Goal: Task Accomplishment & Management: Complete application form

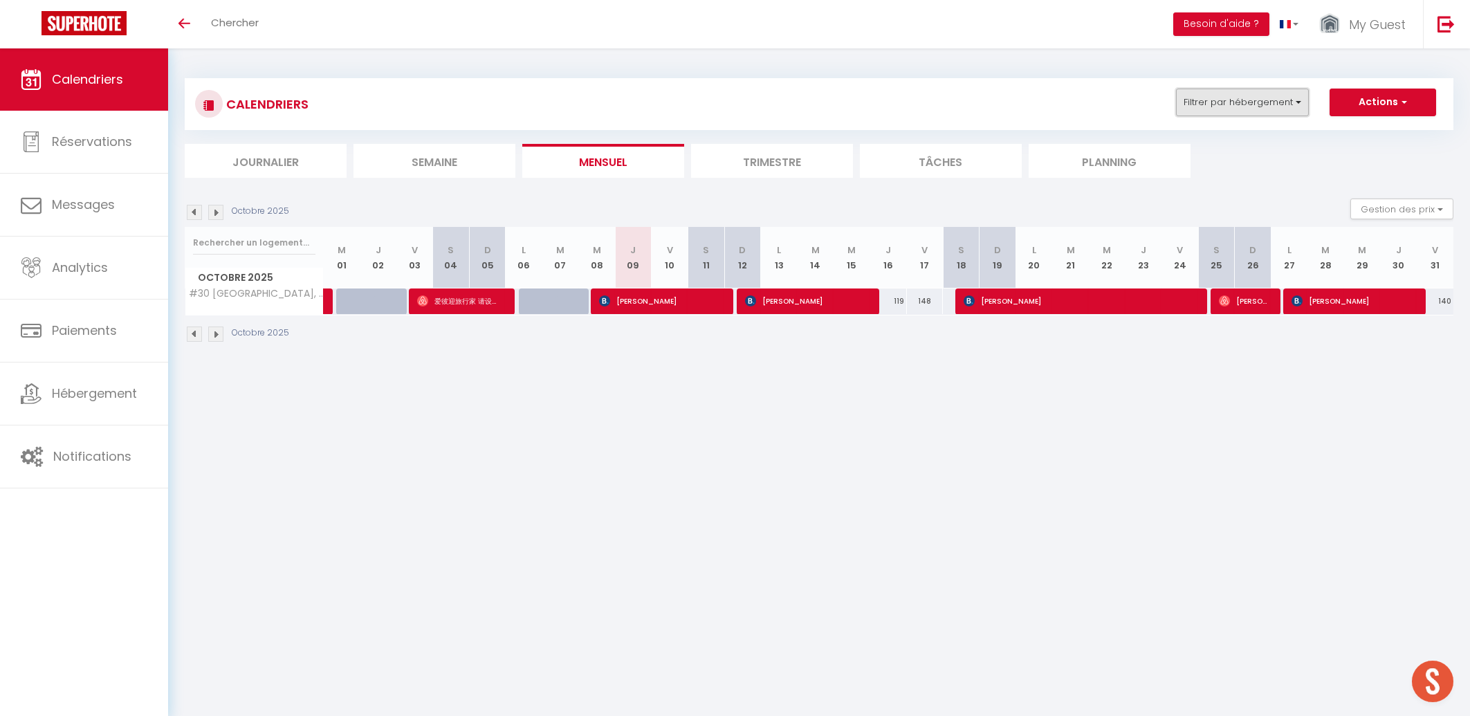
click at [1205, 94] on button "Filtrer par hébergement" at bounding box center [1242, 103] width 133 height 28
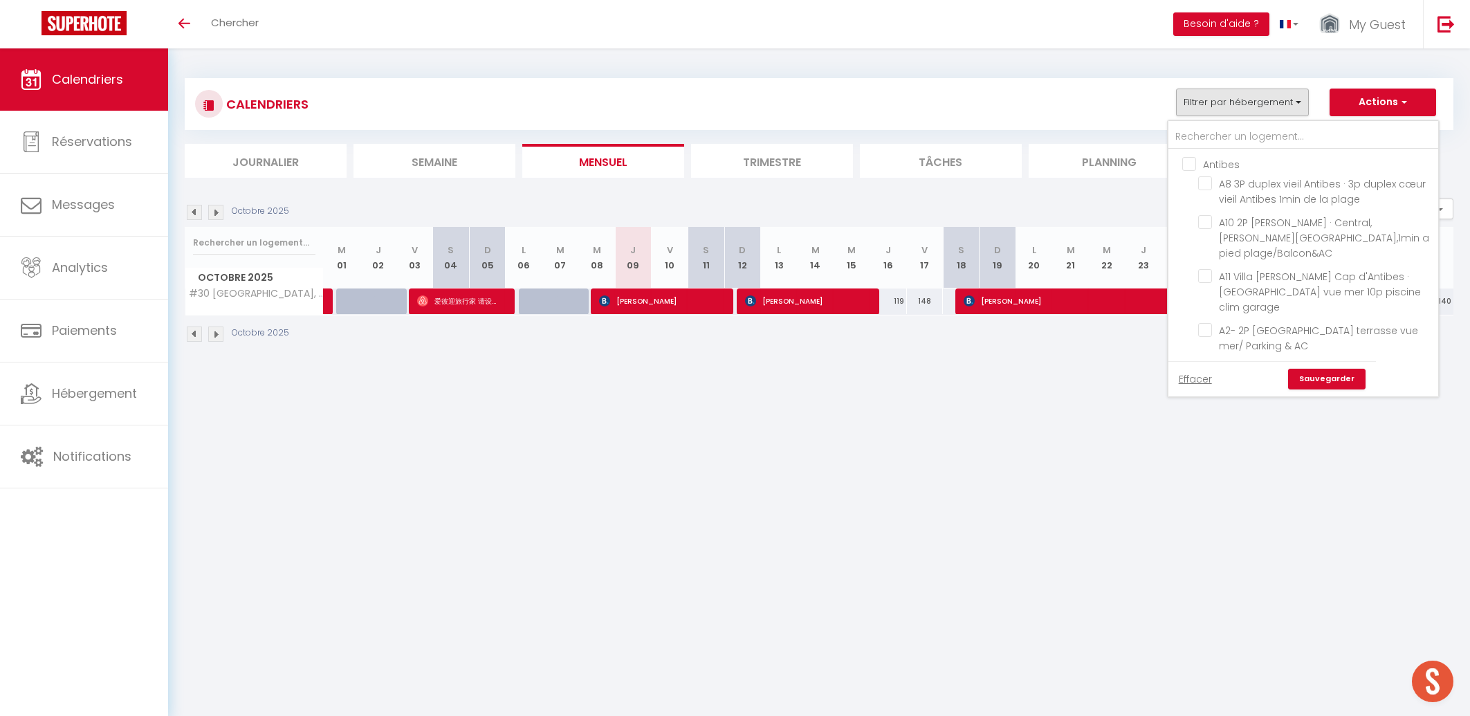
click at [1254, 120] on div "Antibes A8 3P duplex vieil Antibes · 3p duplex cœur vieil Antibes 1min de la pl…" at bounding box center [1303, 258] width 271 height 277
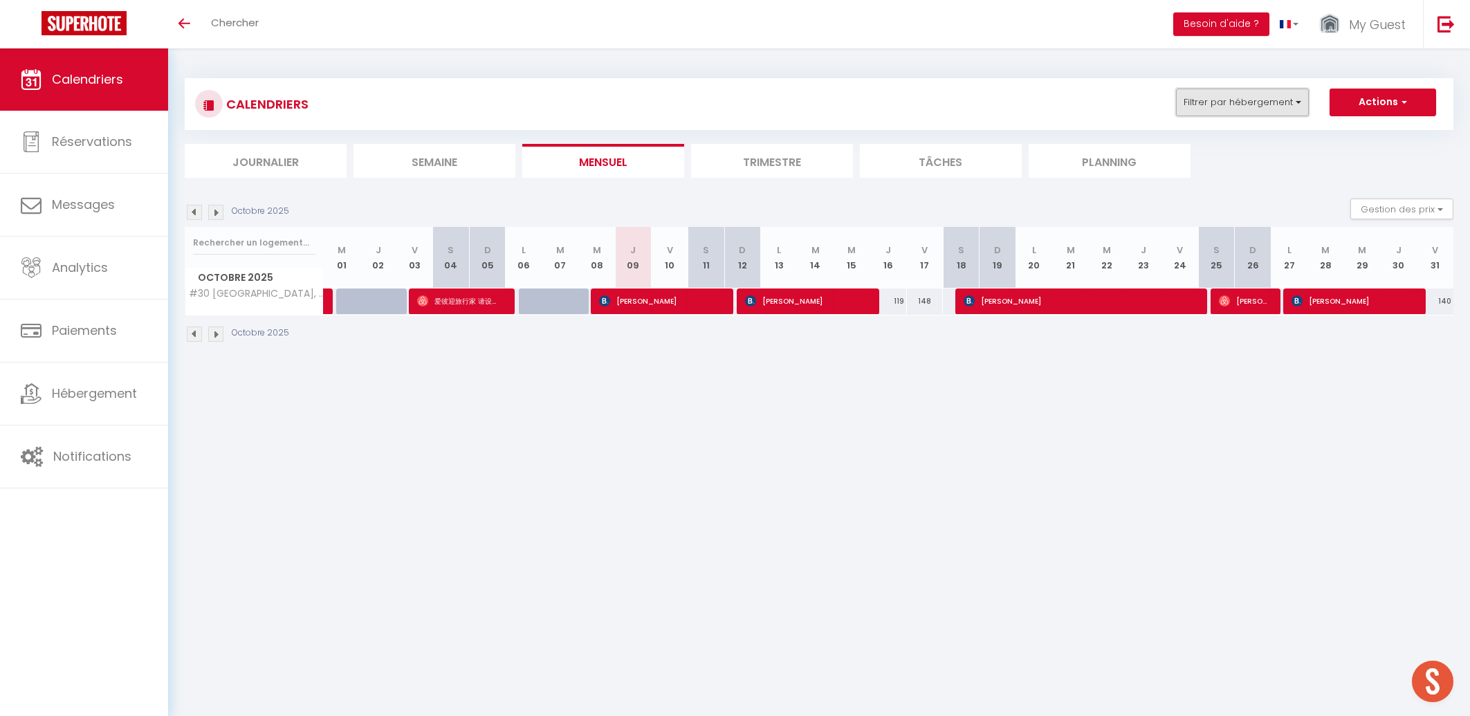
click at [1231, 104] on button "Filtrer par hébergement" at bounding box center [1242, 103] width 133 height 28
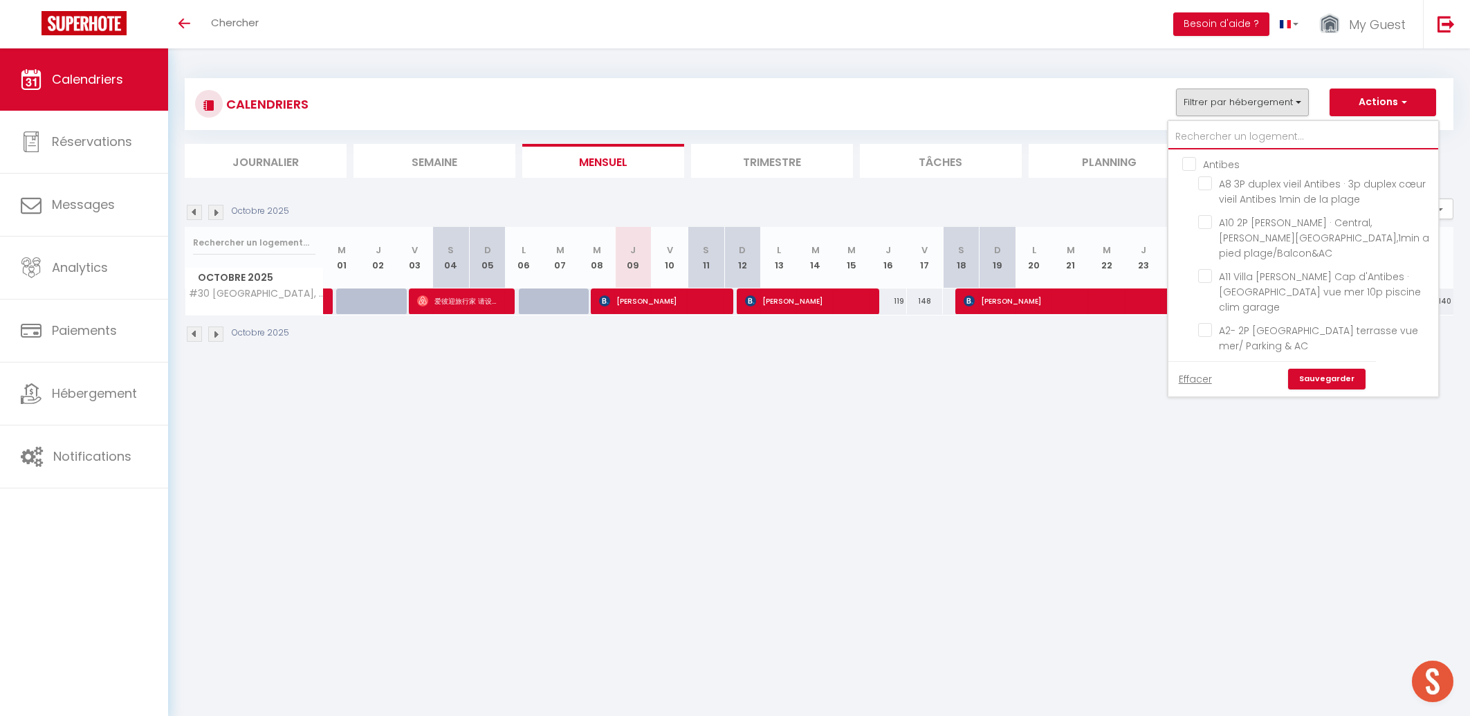
click at [1238, 143] on input "text" at bounding box center [1304, 137] width 270 height 25
type input "c"
checkbox input "false"
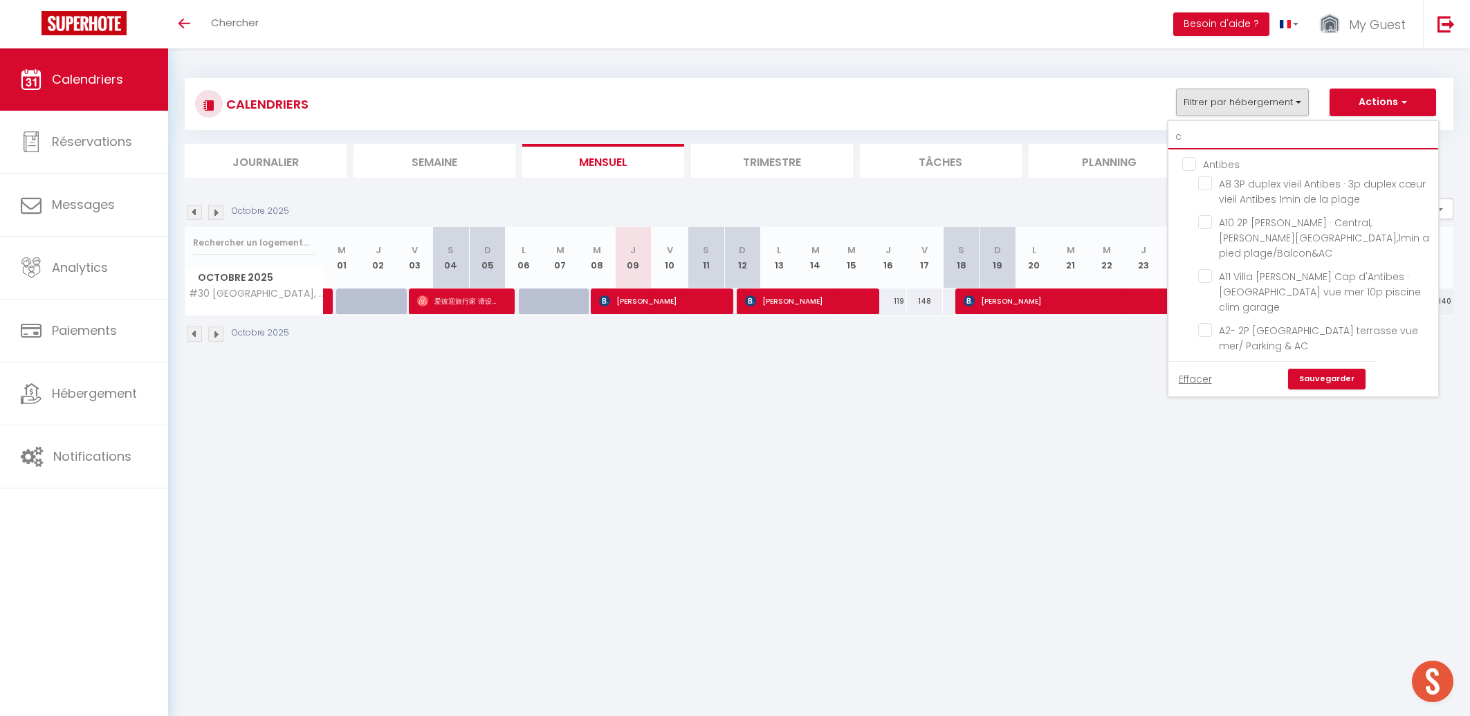
checkbox input "false"
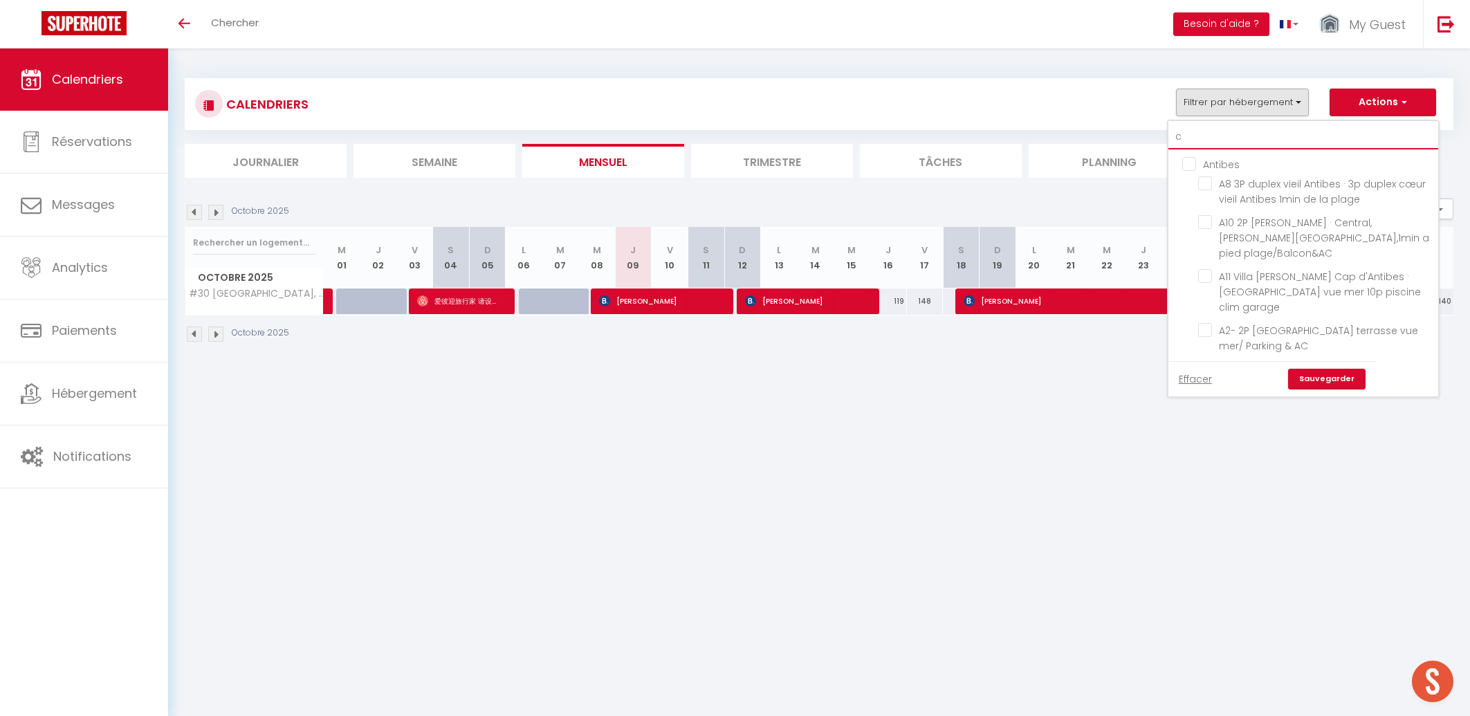
checkbox input "false"
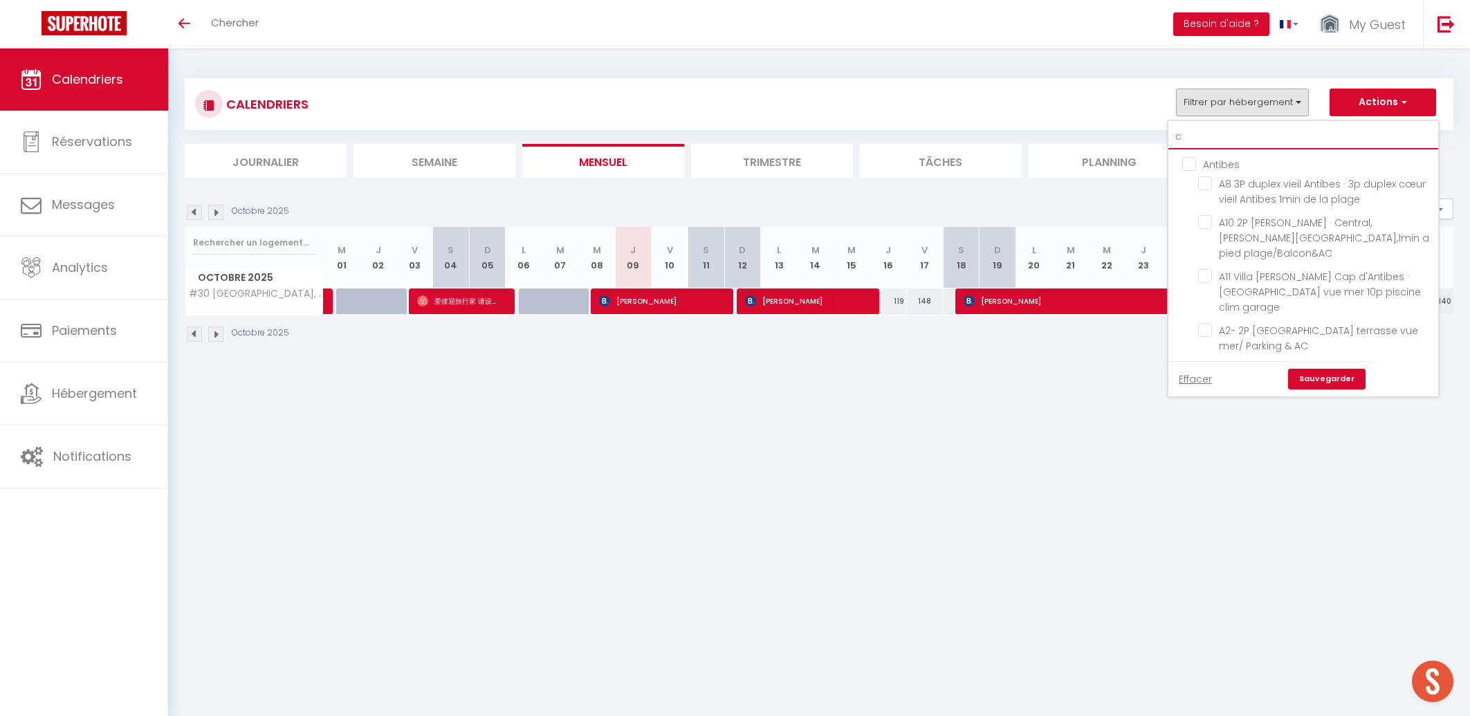
checkbox input "false"
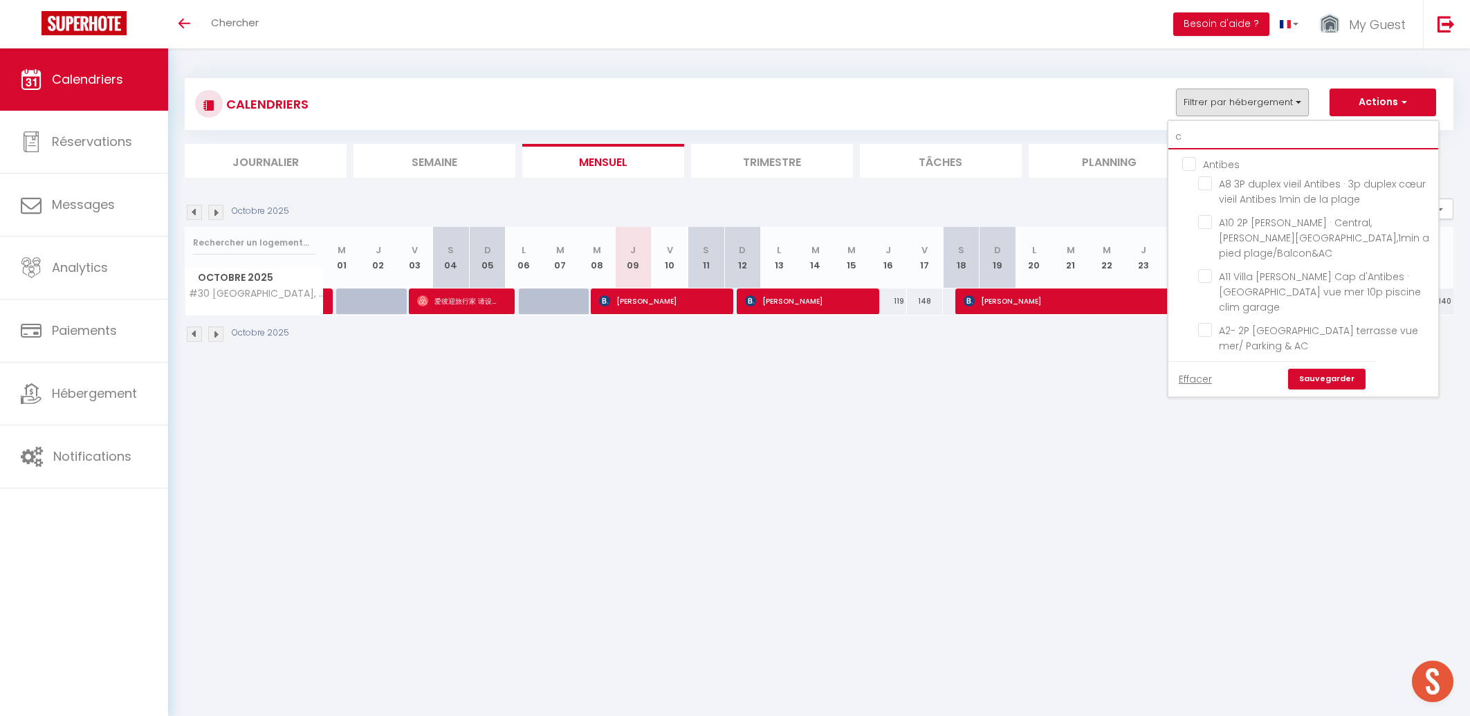
checkbox input "false"
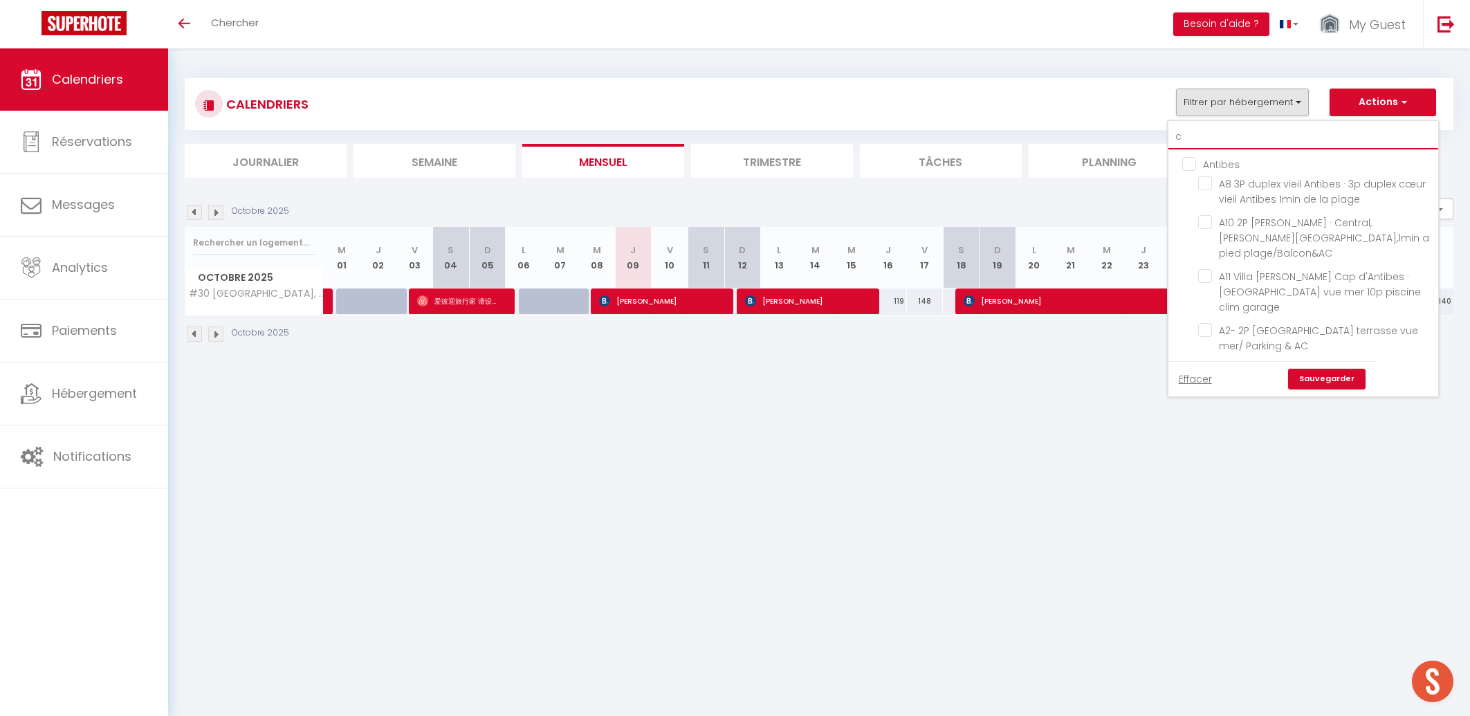
checkbox input "false"
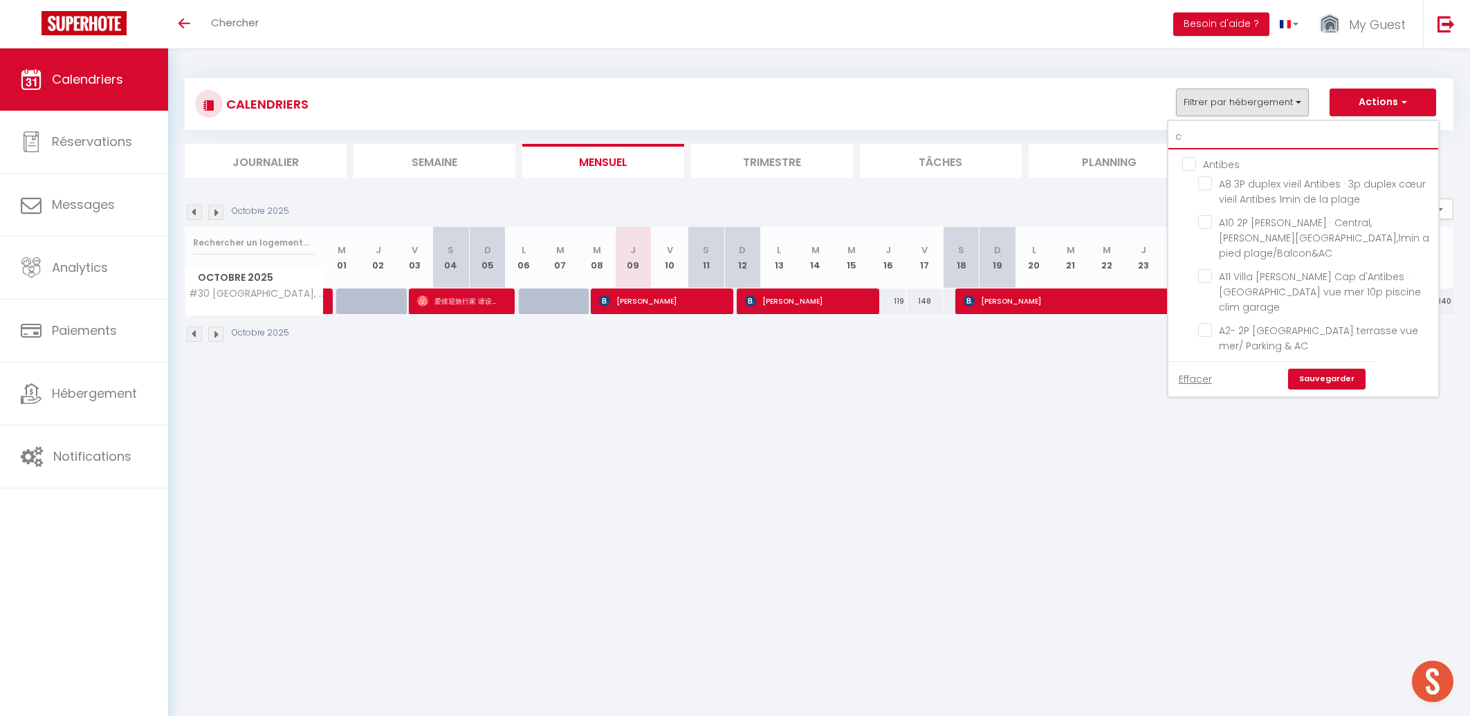
checkbox input "false"
checkbox input "true"
checkbox input "false"
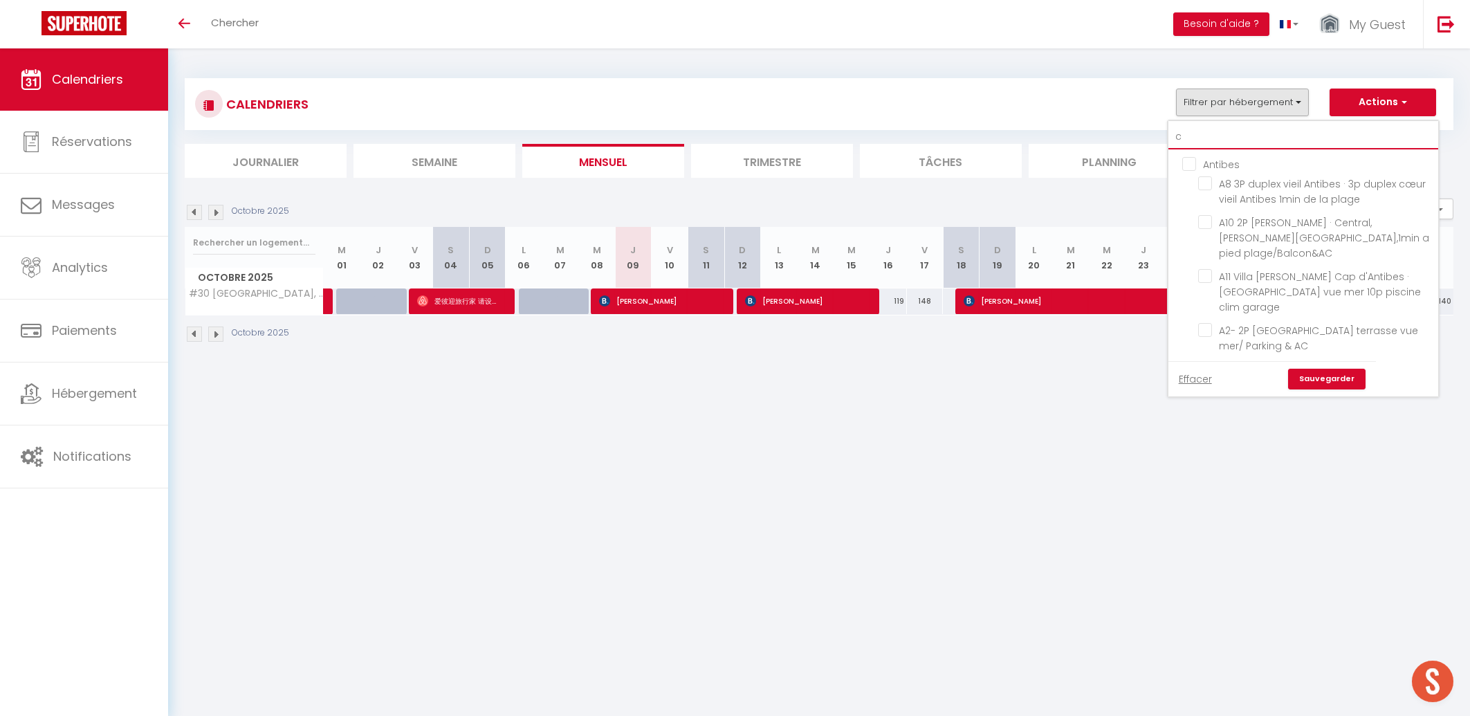
checkbox input "false"
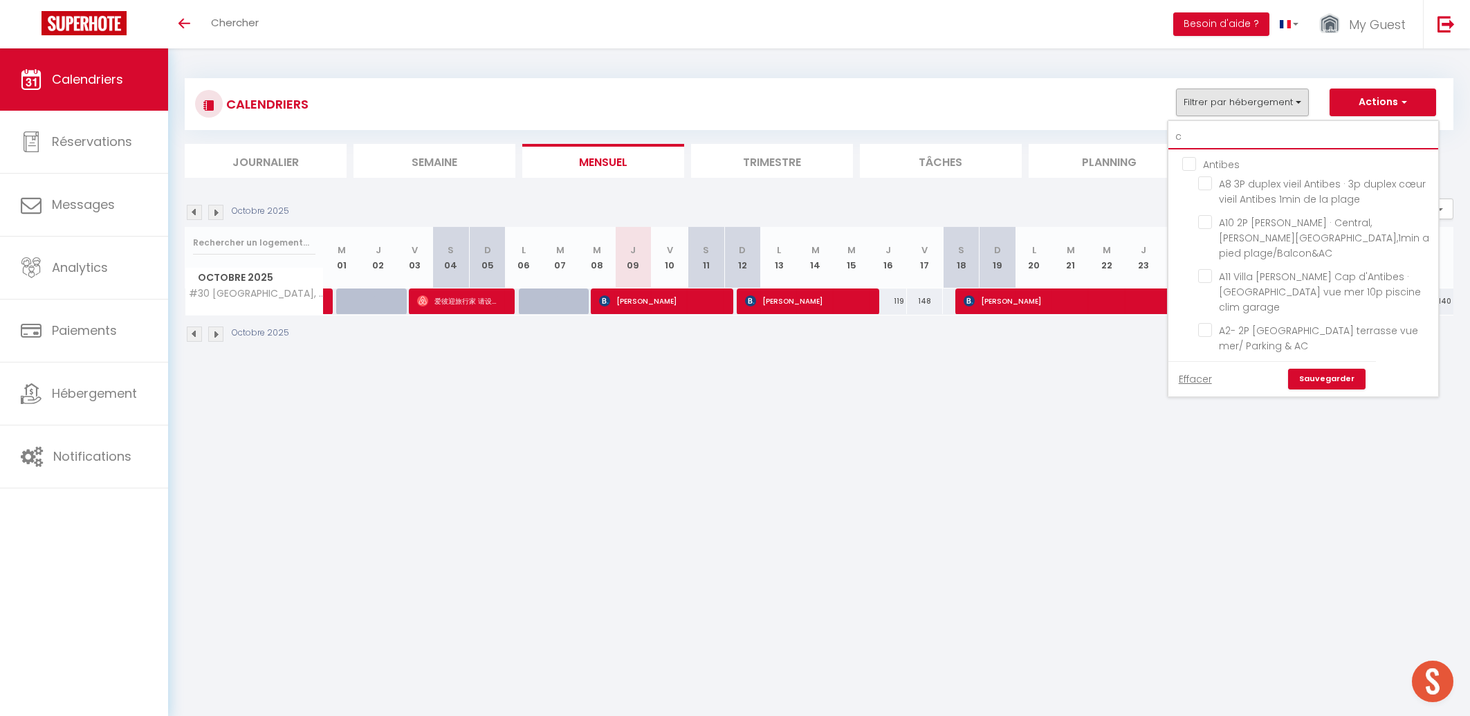
checkbox input "false"
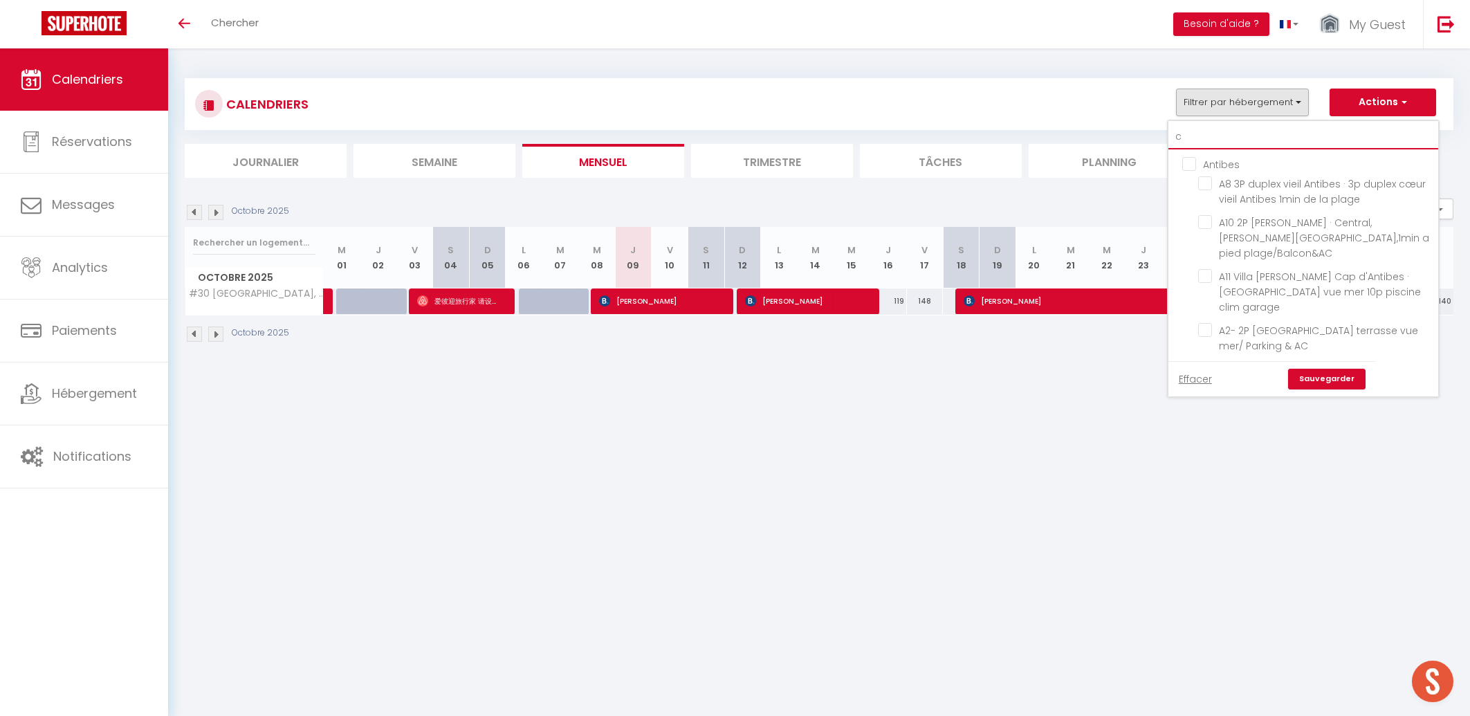
checkbox input "false"
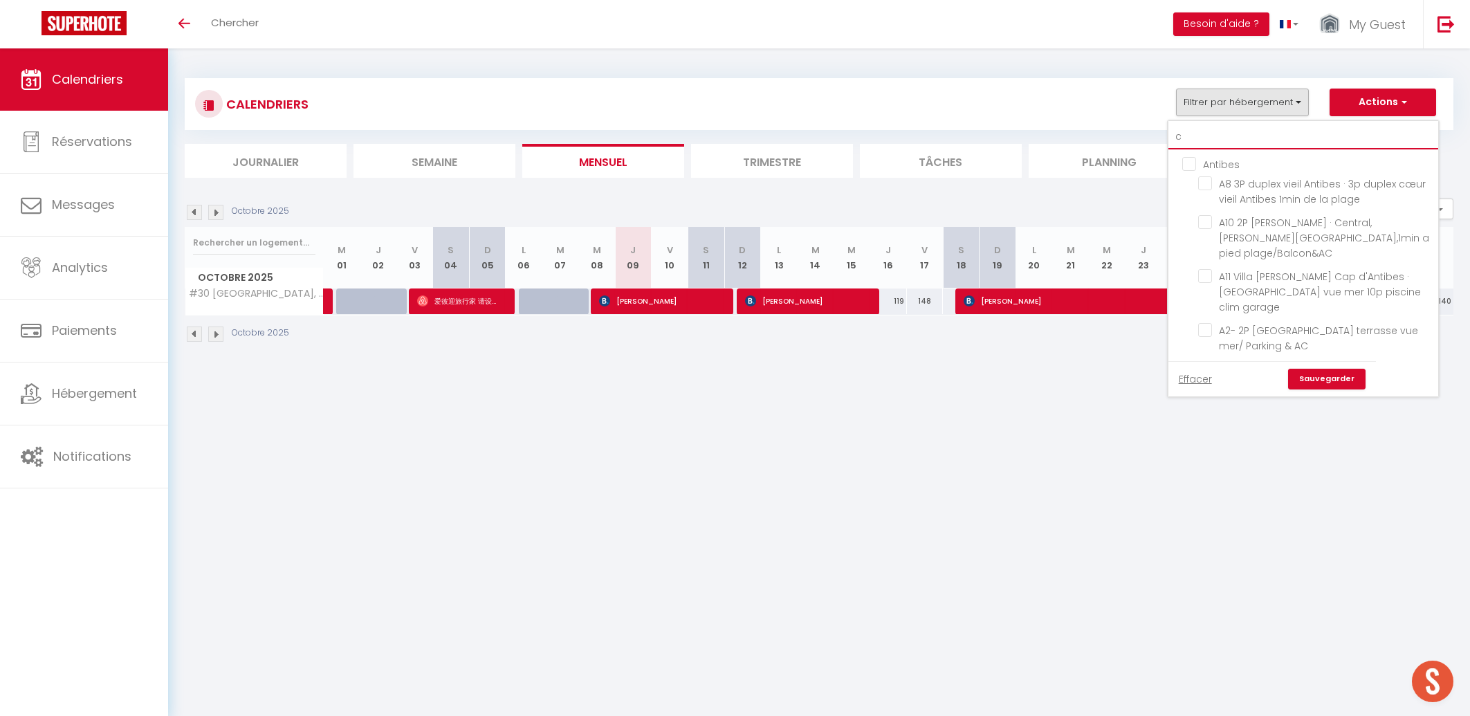
checkbox input "false"
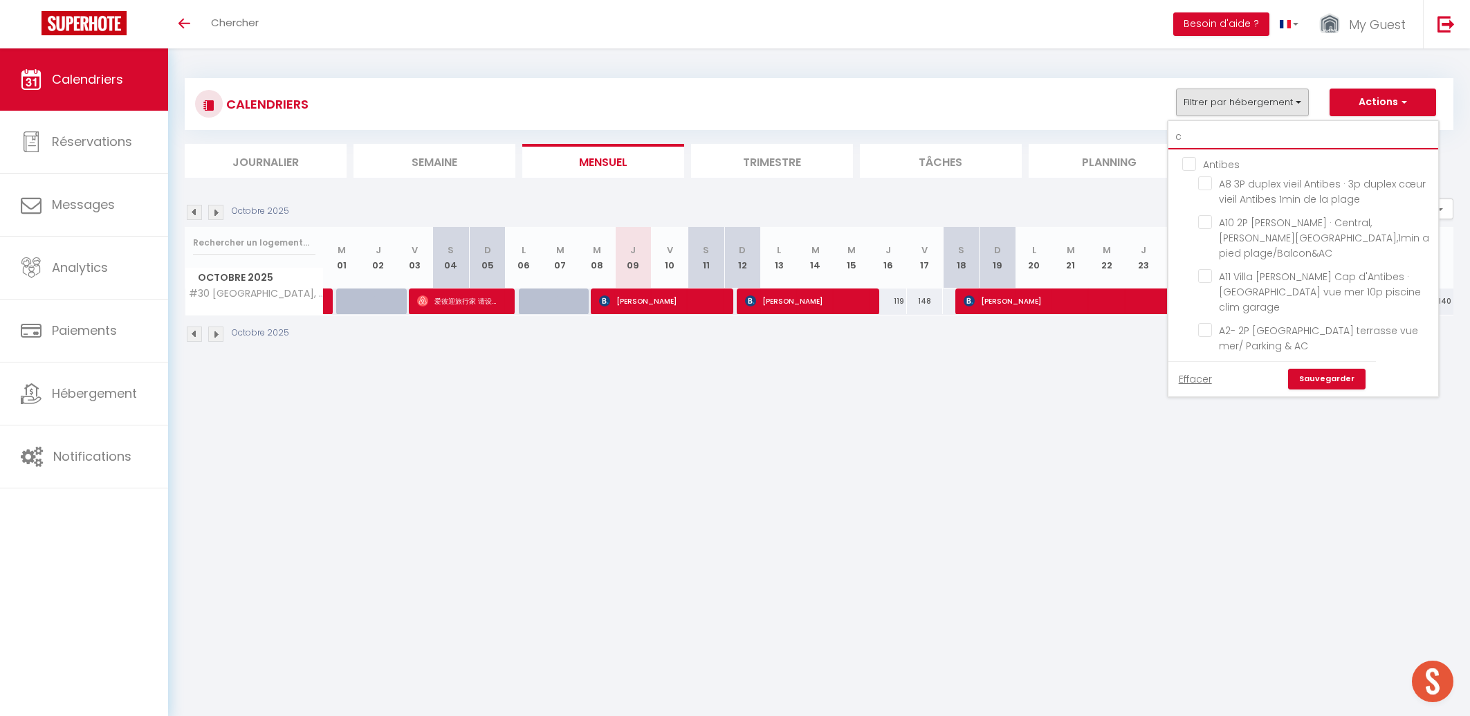
checkbox input "false"
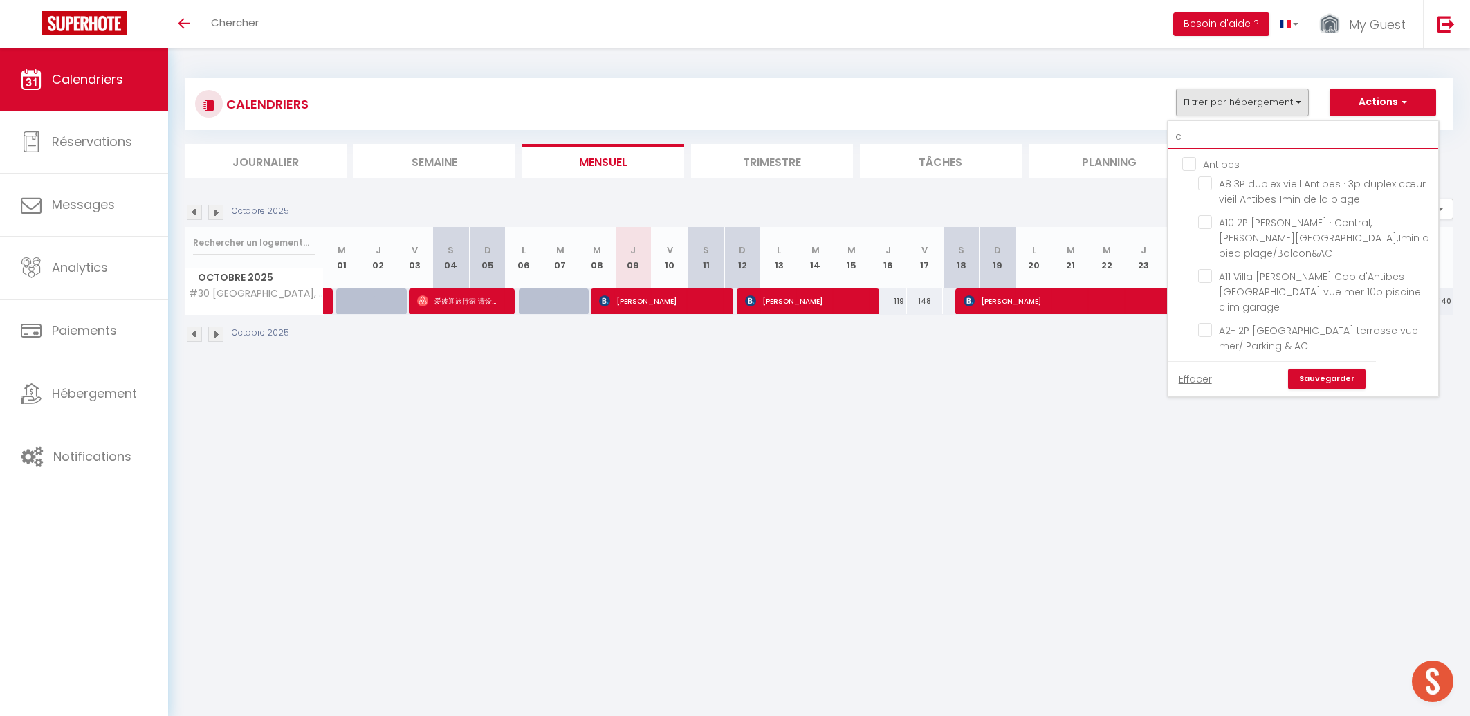
checkbox input "false"
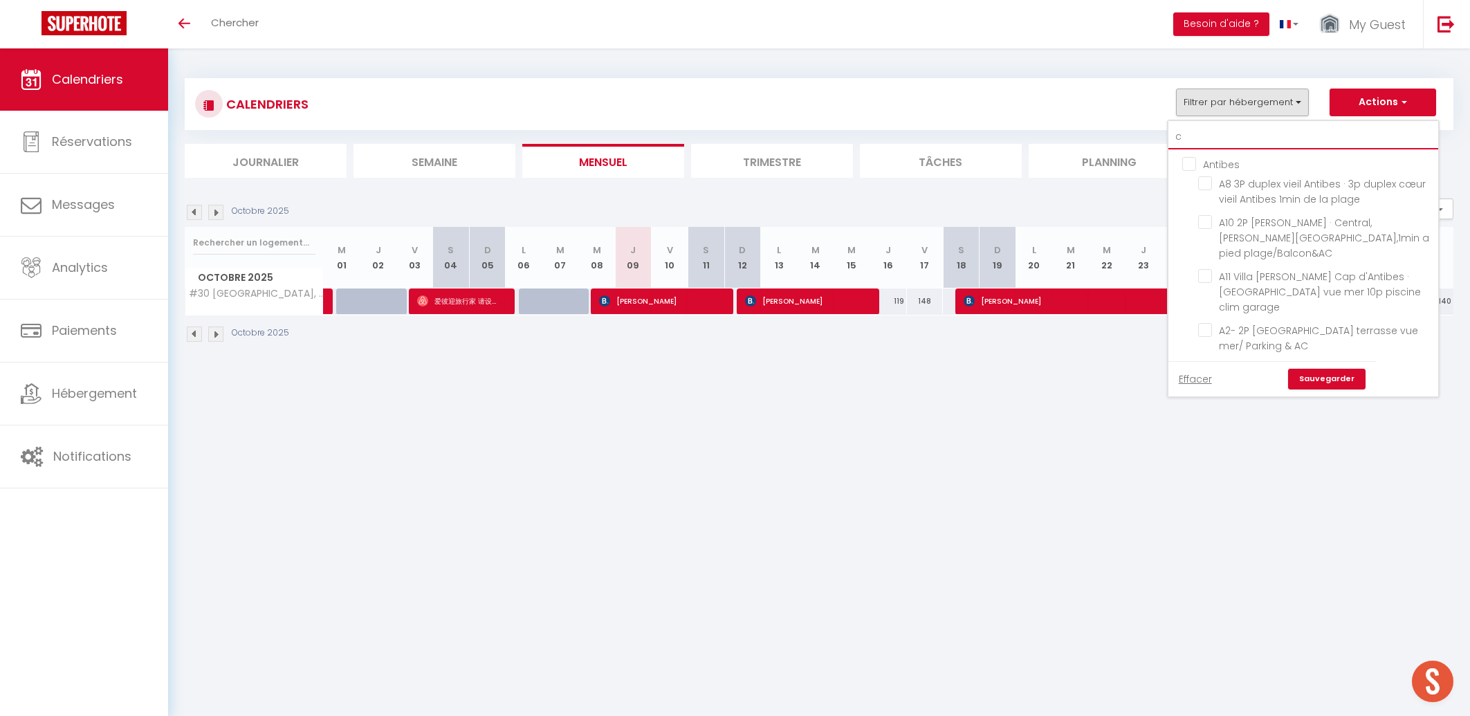
checkbox input "false"
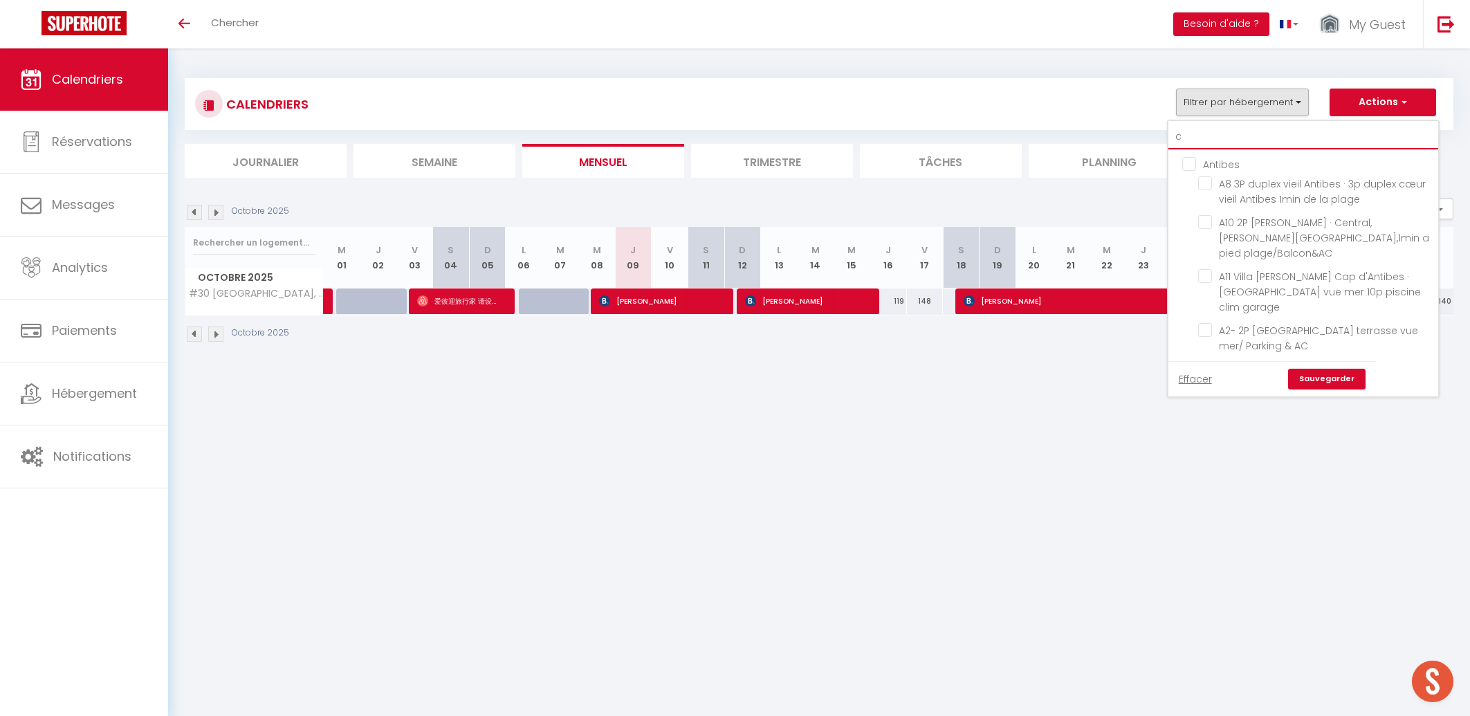
checkbox input "false"
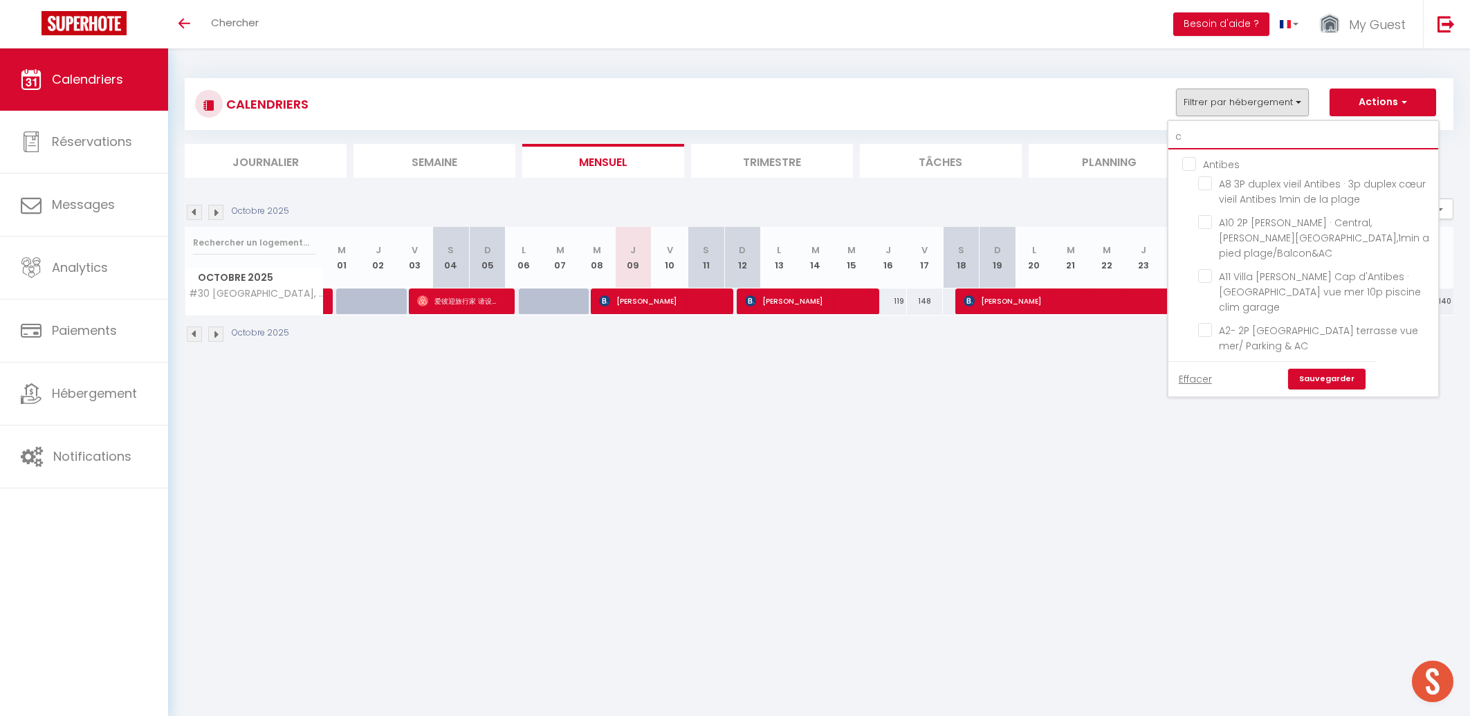
checkbox input "false"
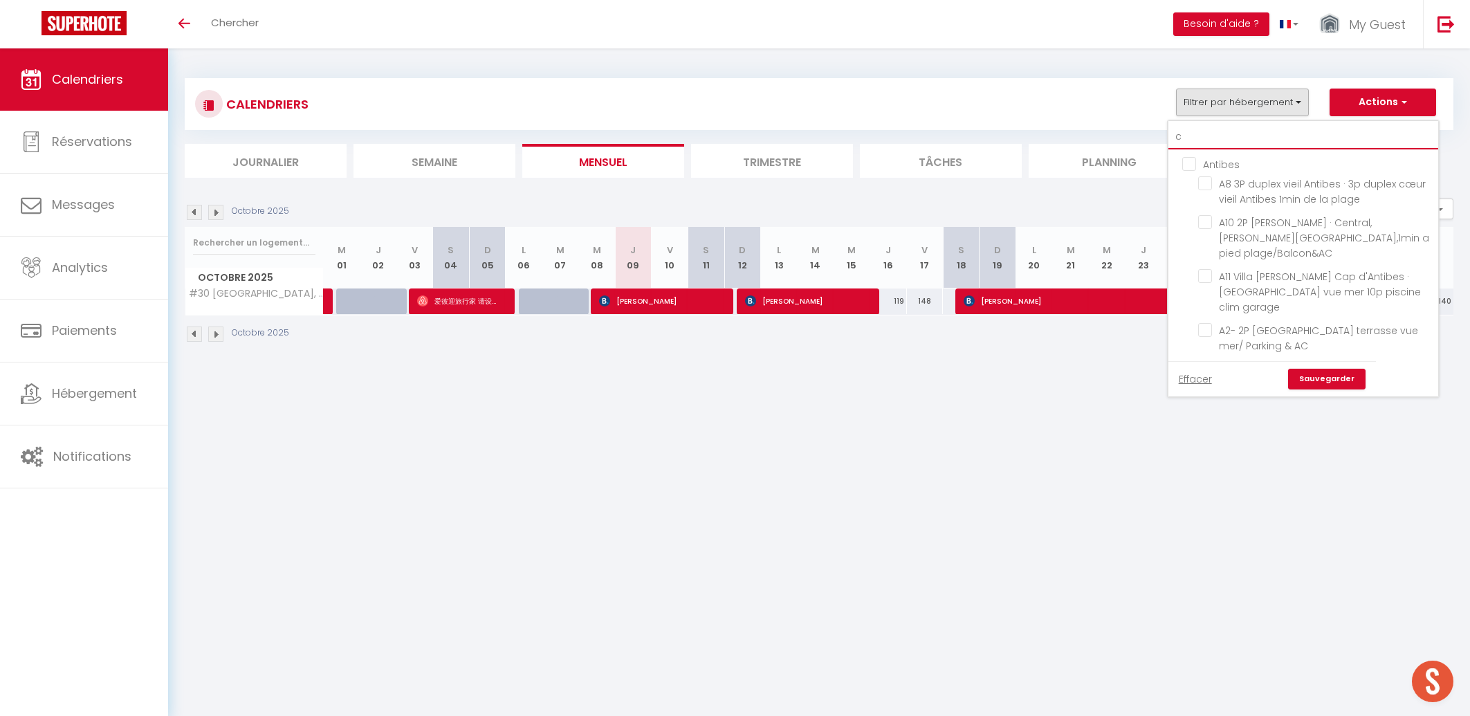
checkbox input "false"
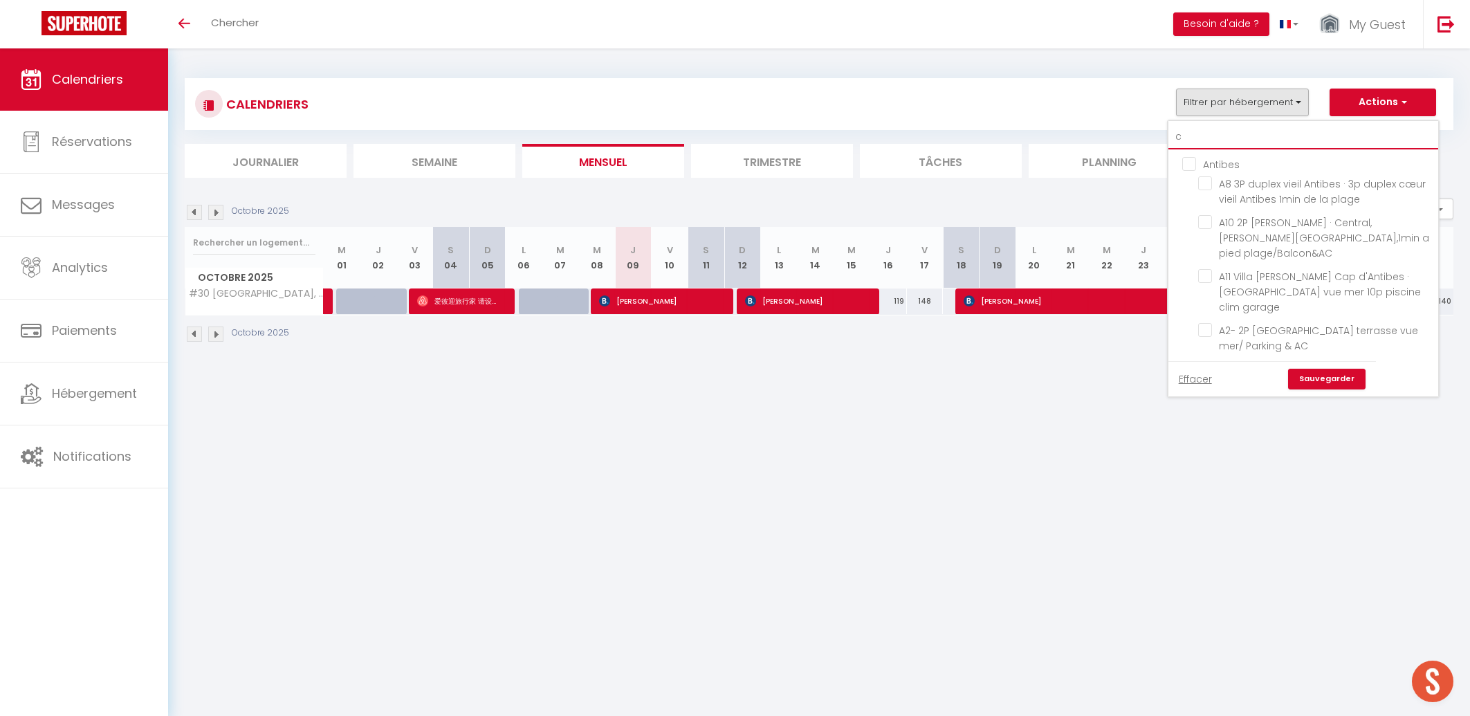
checkbox input "false"
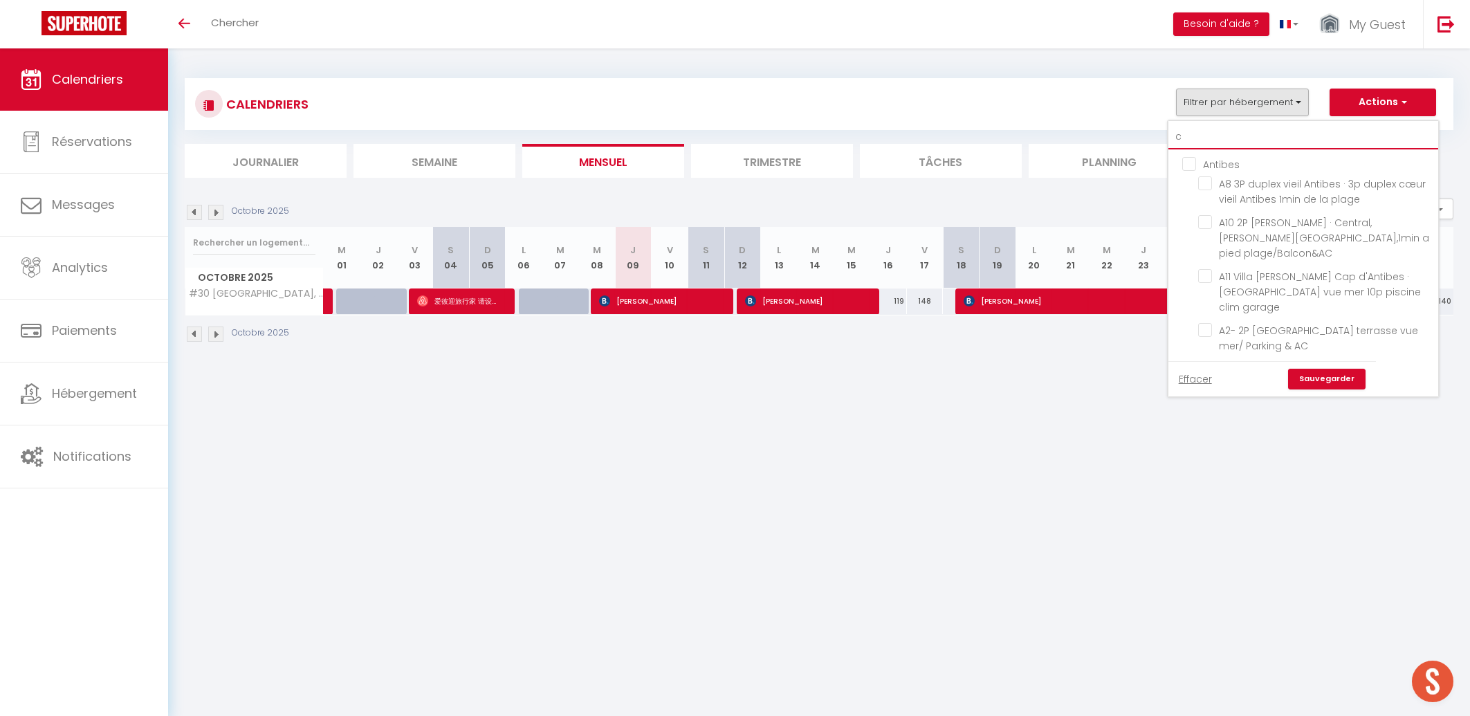
checkbox input "false"
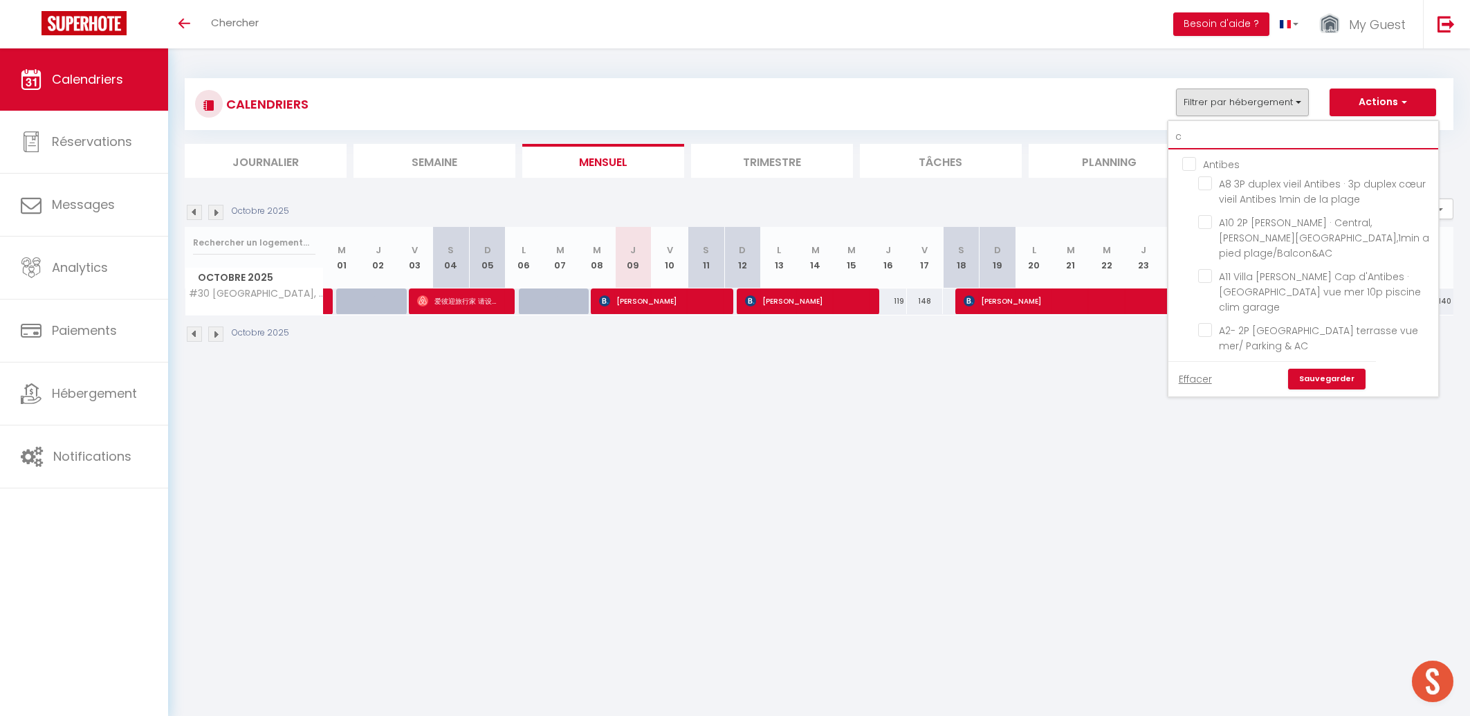
checkbox input "false"
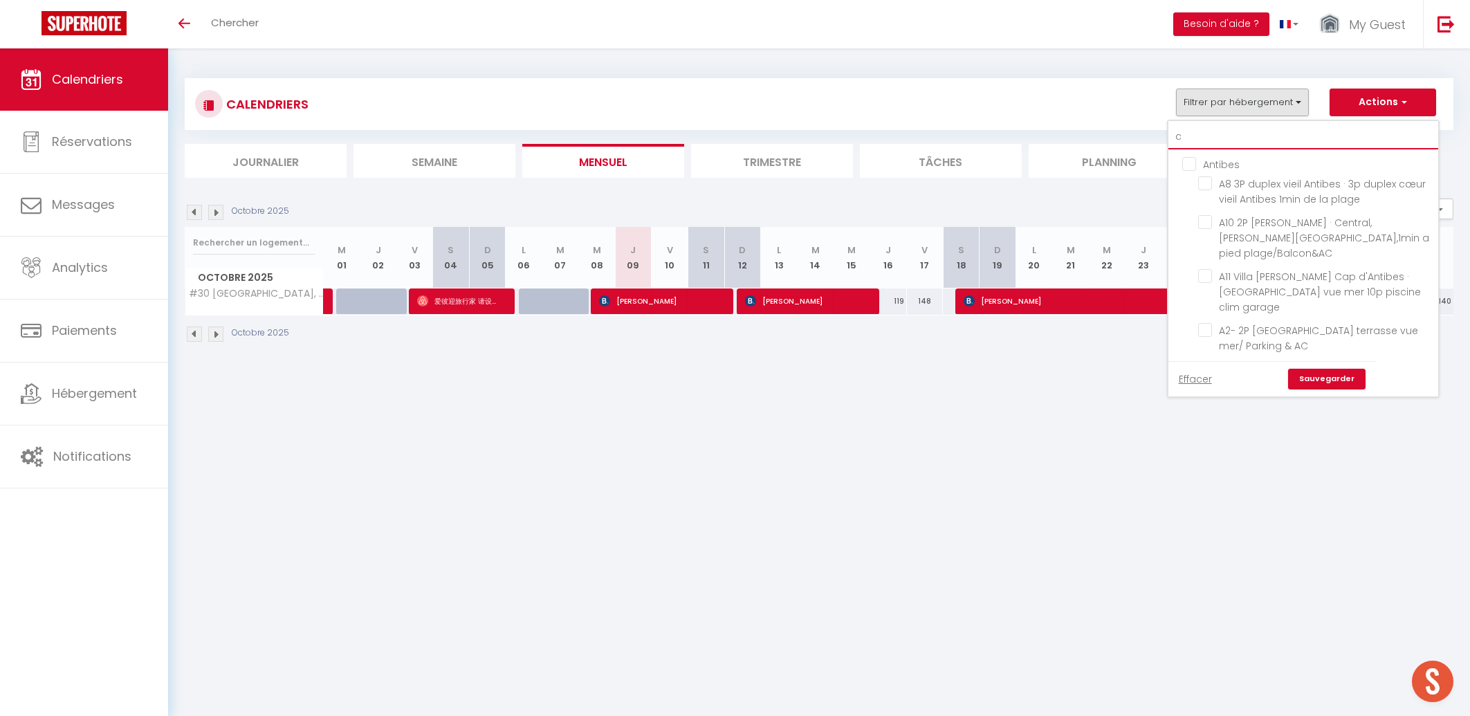
checkbox input "false"
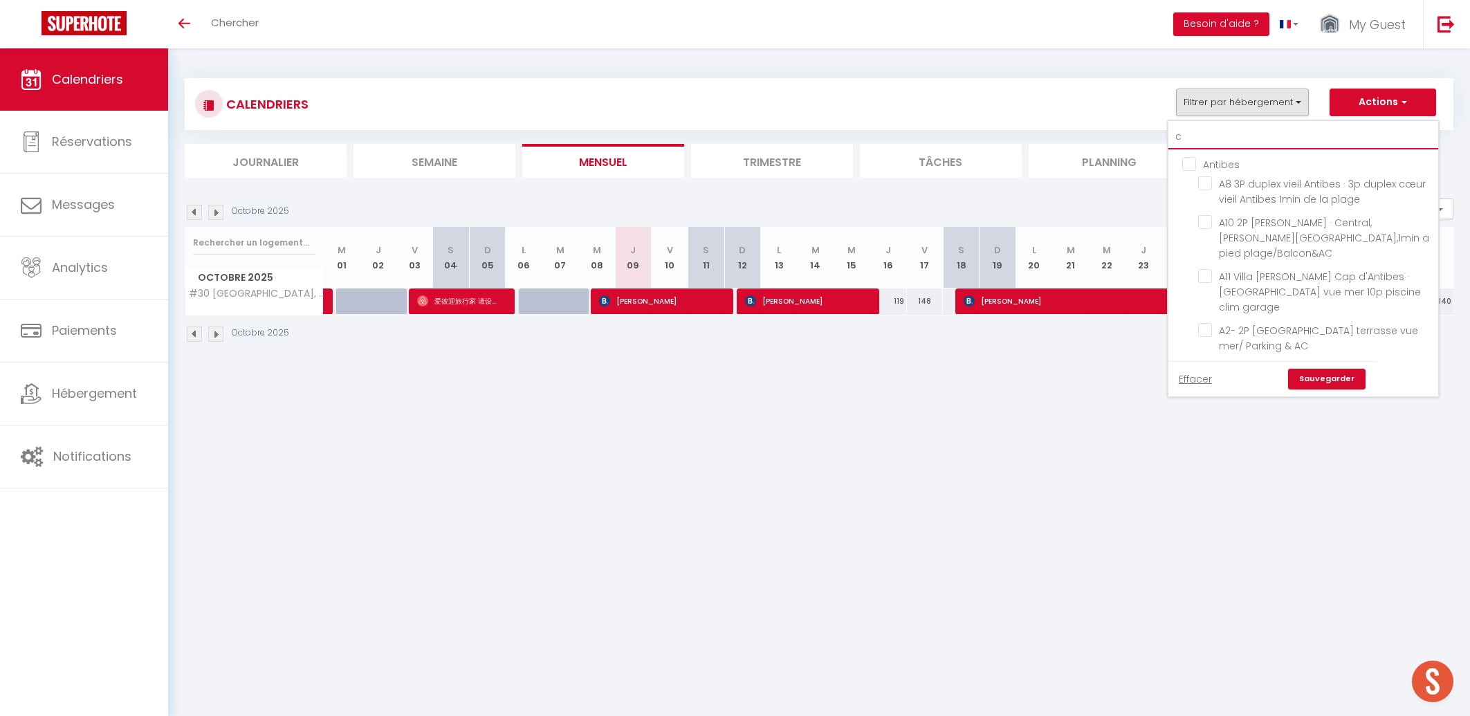
checkbox input "false"
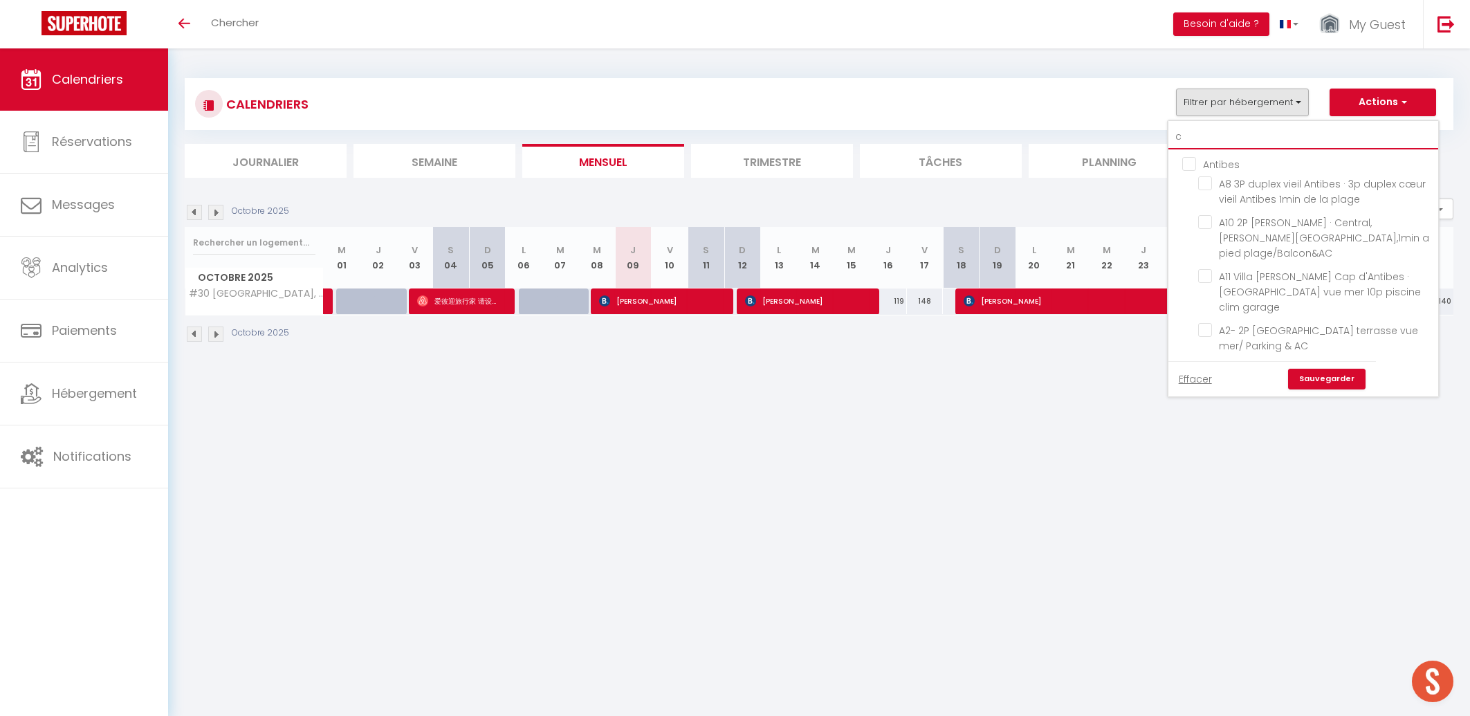
checkbox input "false"
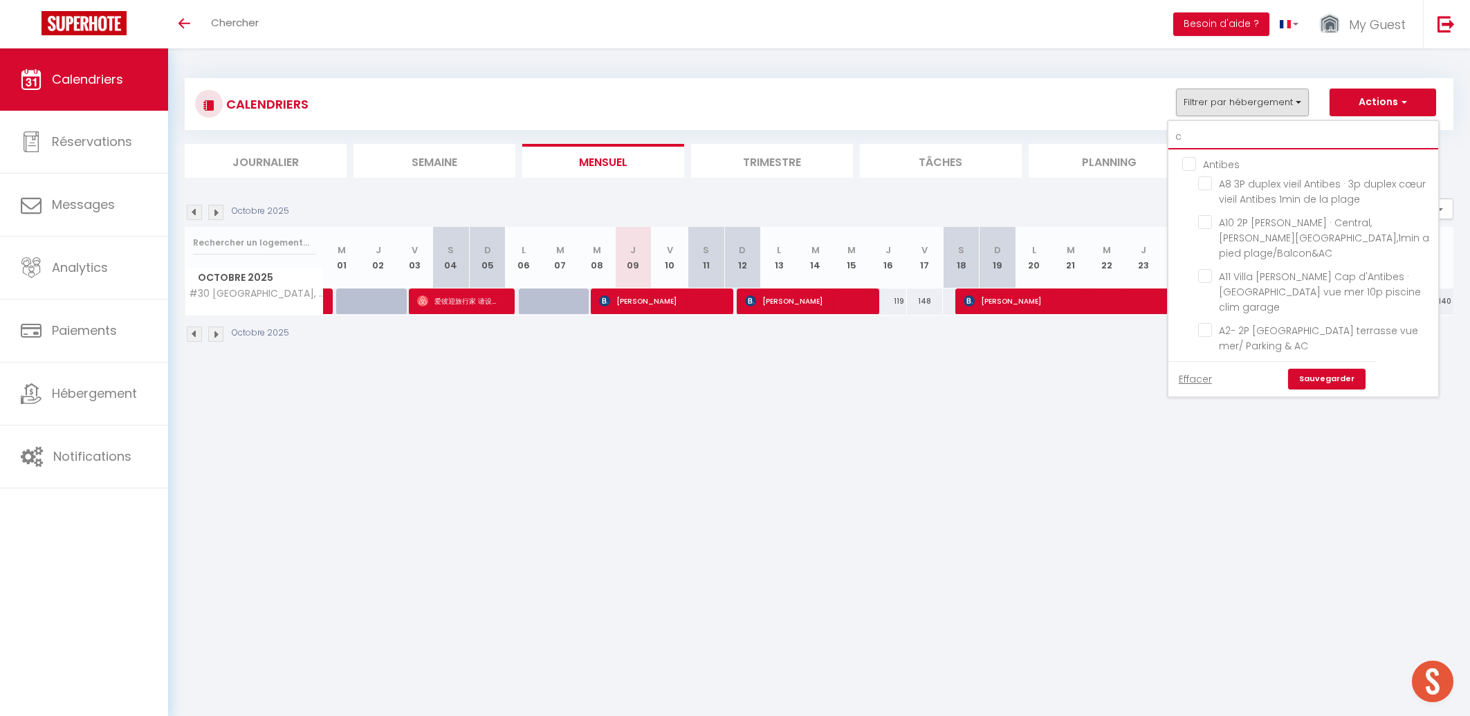
checkbox input "false"
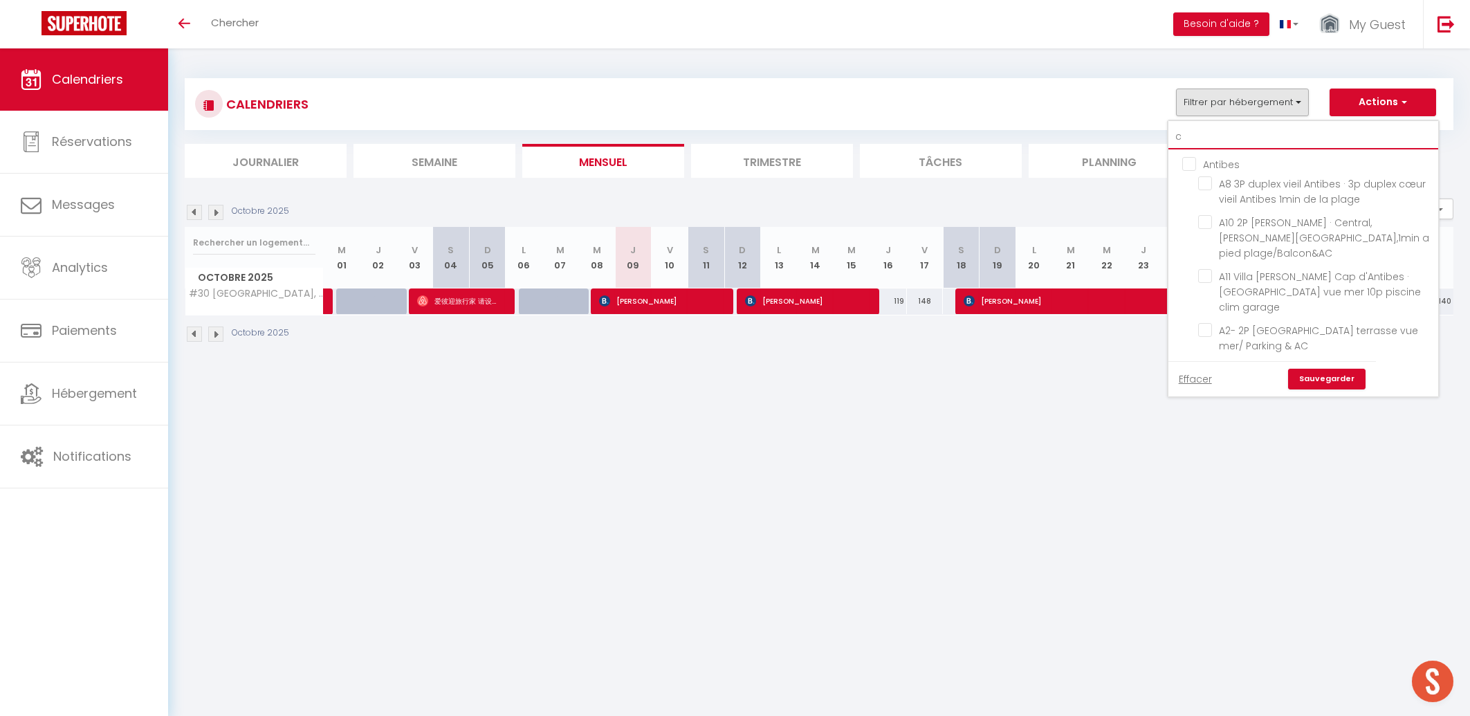
checkbox input "false"
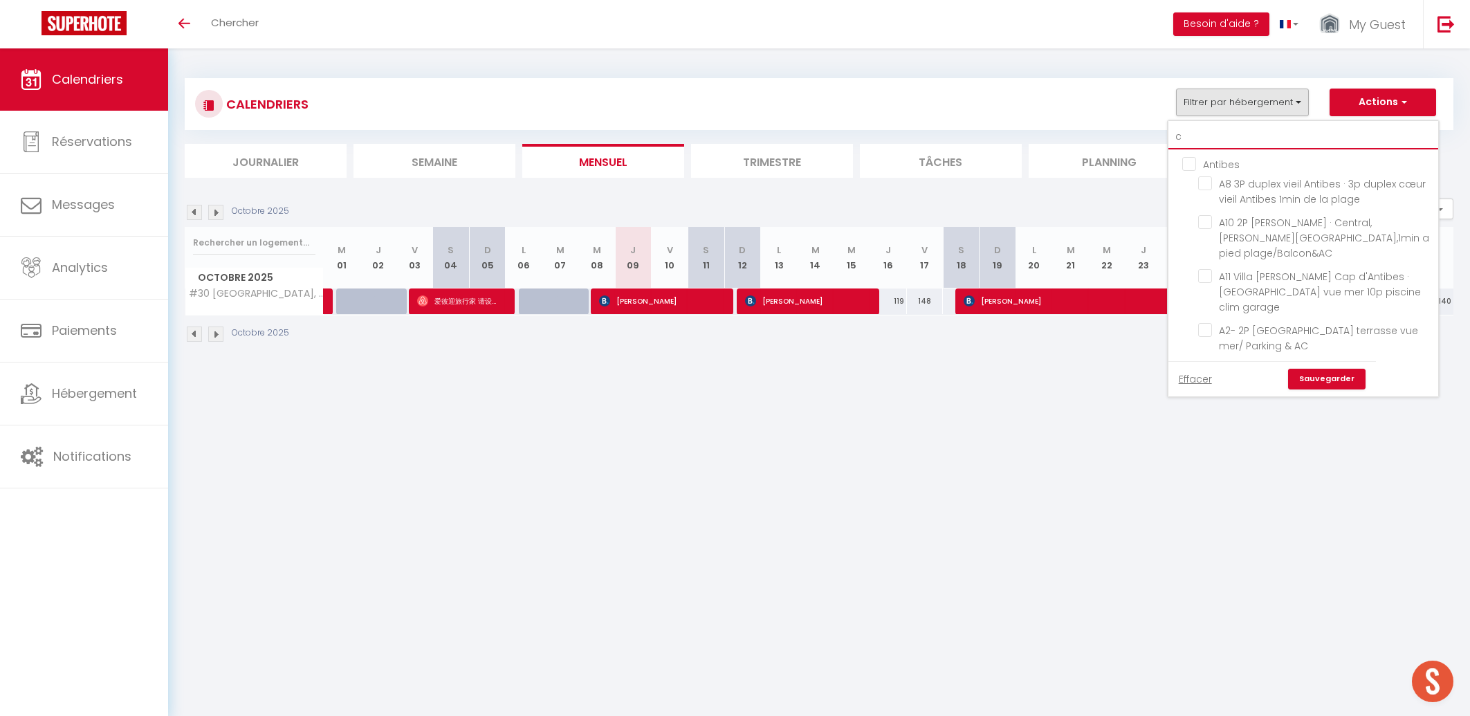
checkbox input "false"
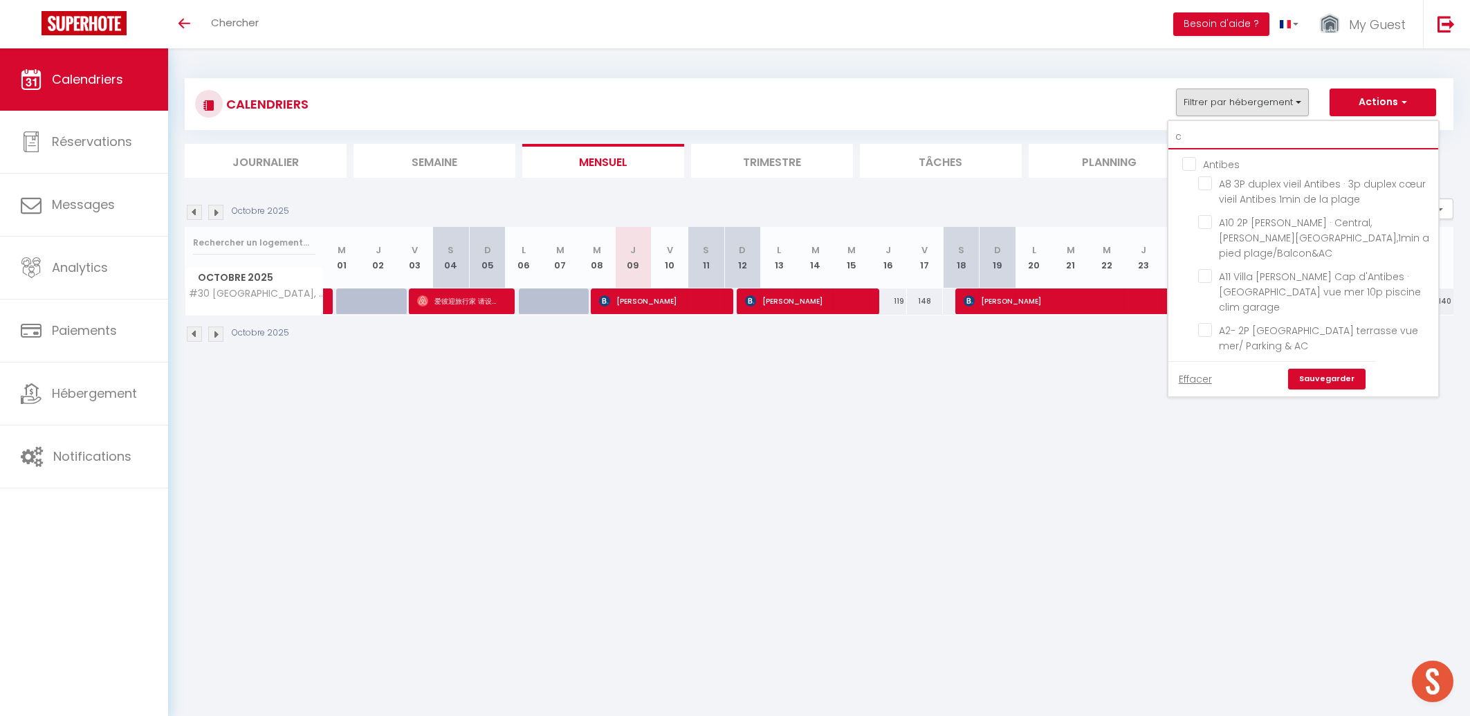
checkbox input "false"
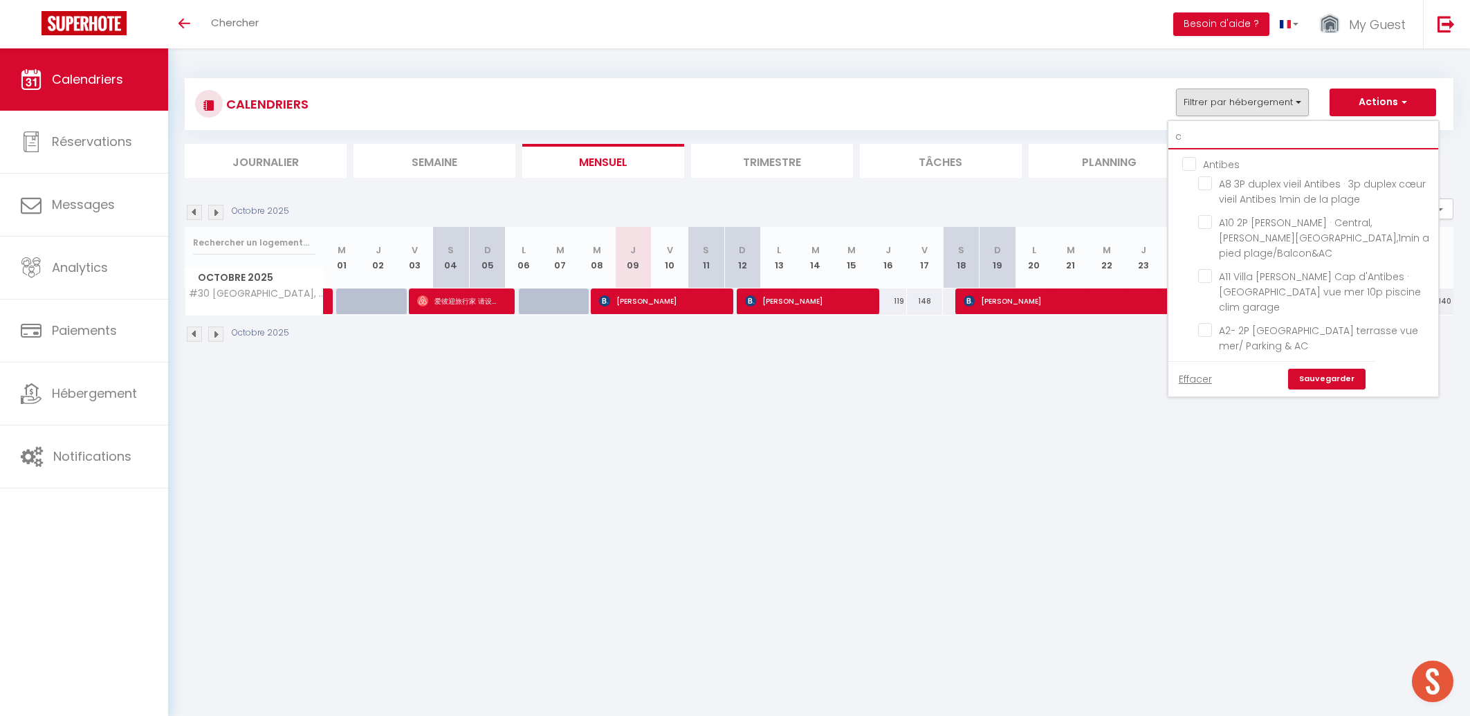
checkbox input "false"
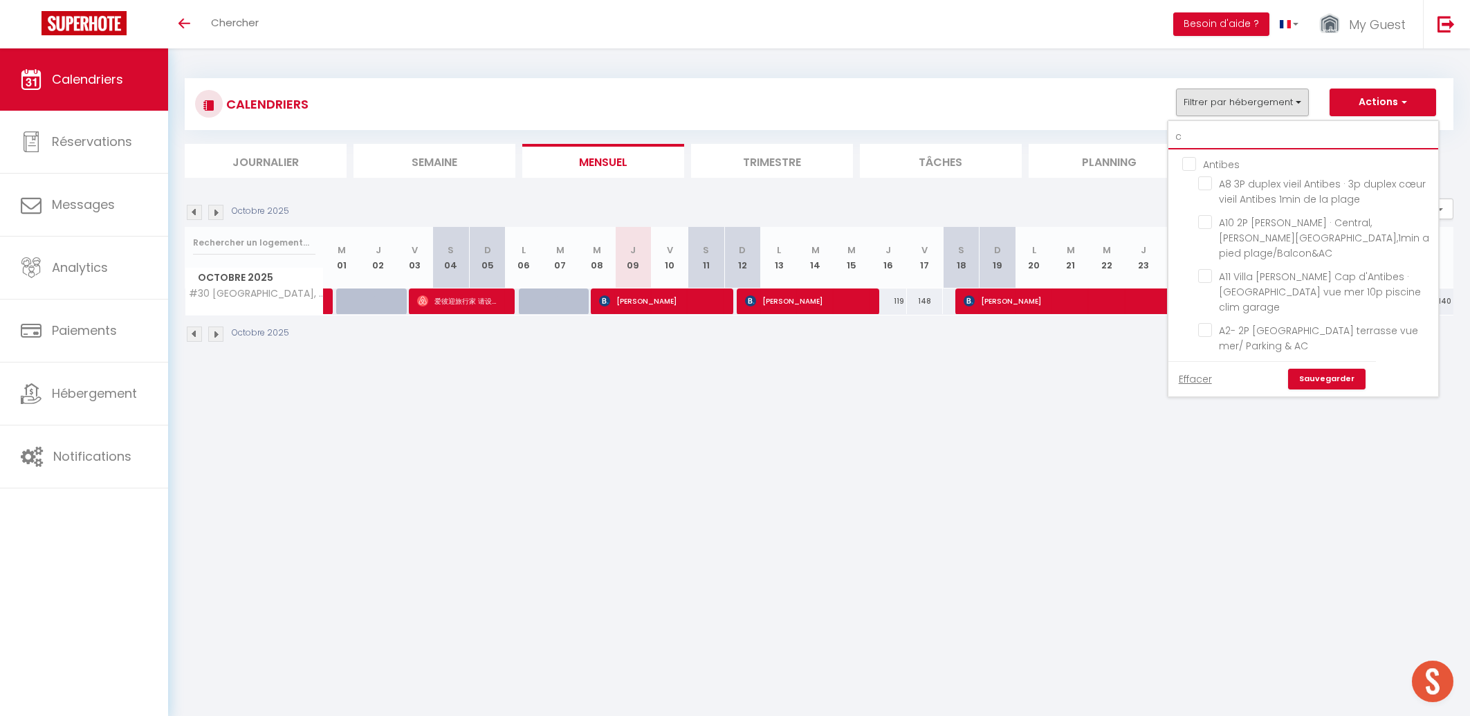
checkbox input "false"
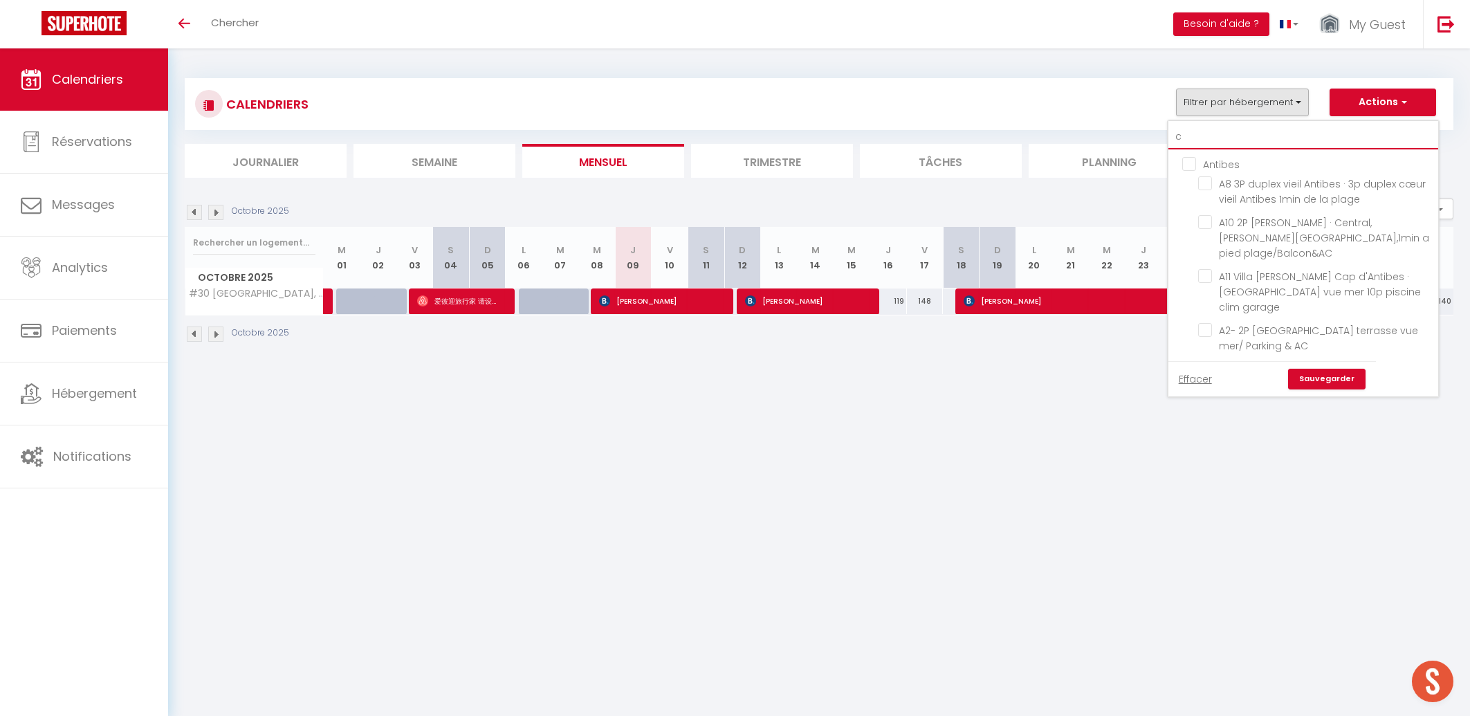
checkbox input "false"
type input "c7"
checkbox input "false"
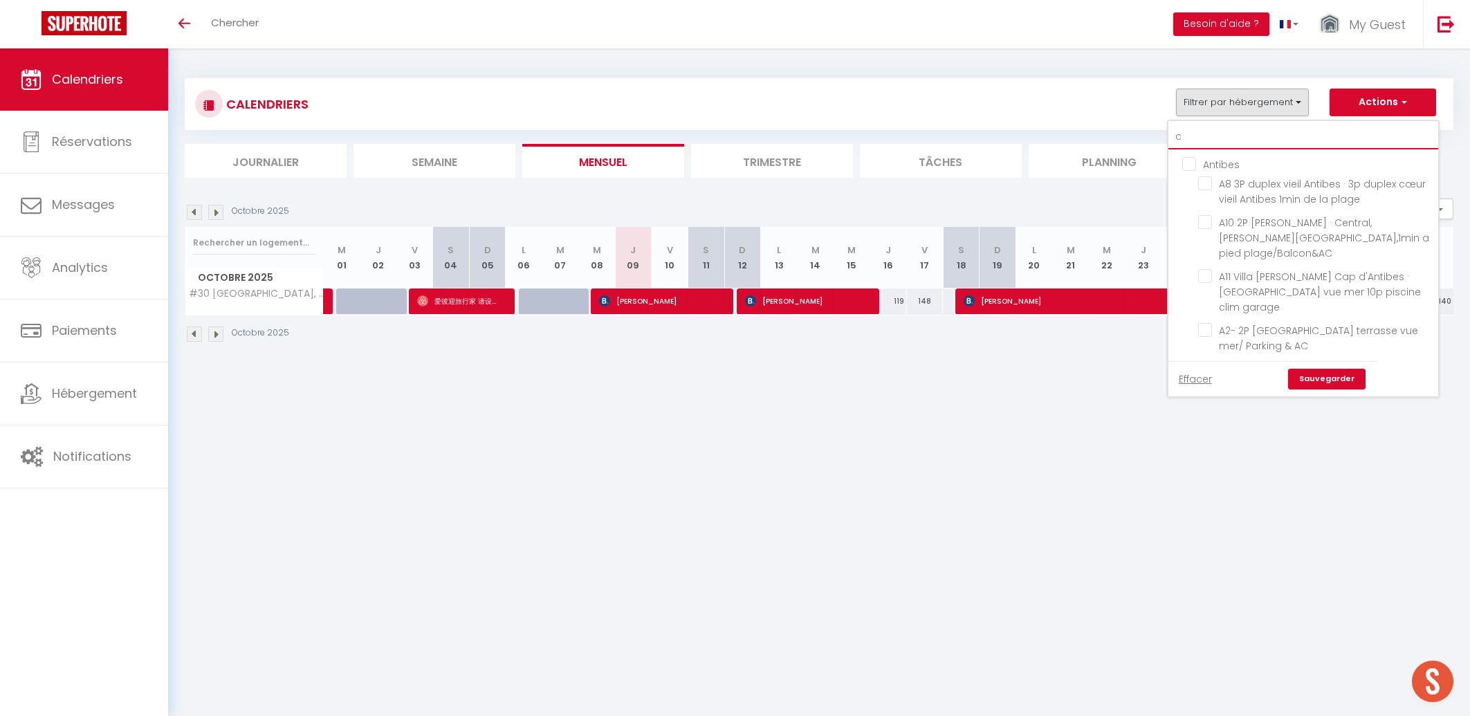
checkbox input "false"
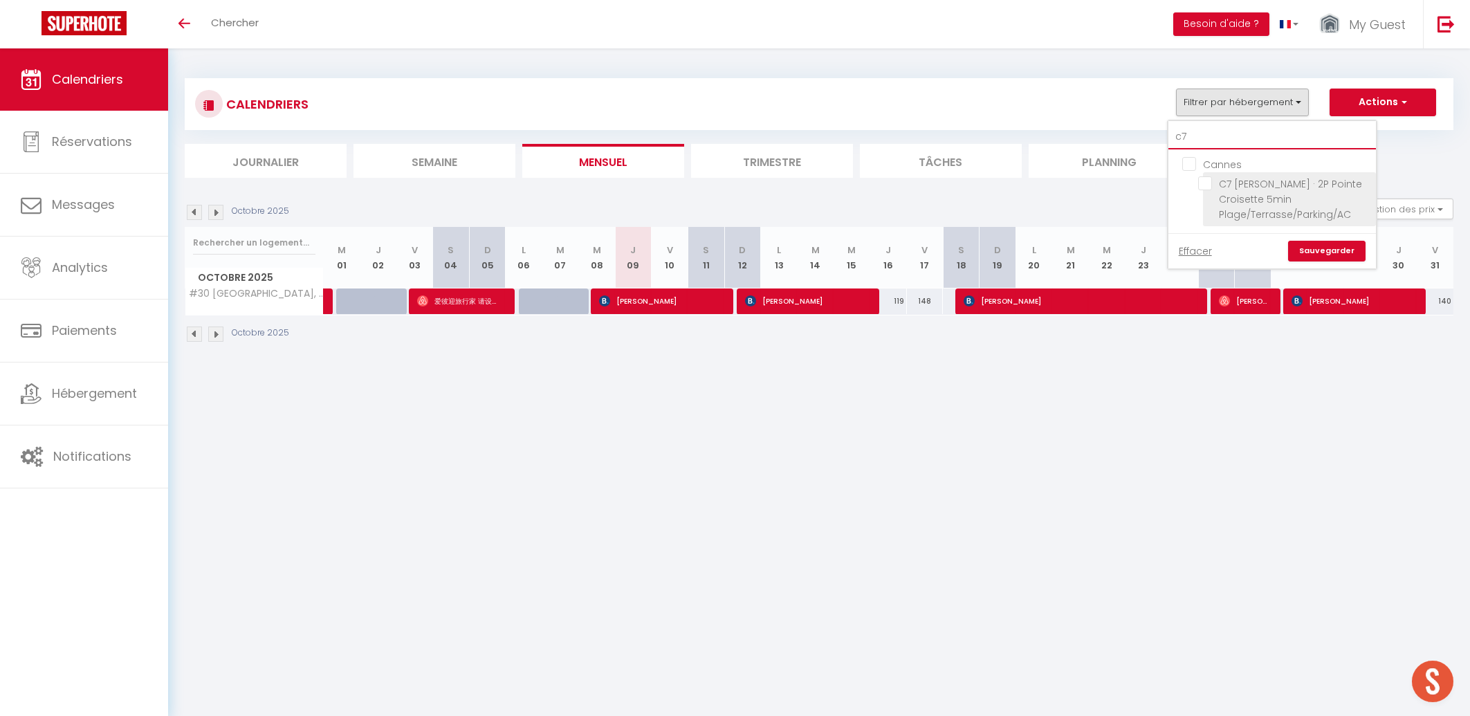
type input "c7"
click at [1208, 184] on input "C7 [PERSON_NAME] · 2P Pointe Croisette 5min Plage/Terrasse/Parking/AC" at bounding box center [1284, 183] width 173 height 14
checkbox input "true"
click at [1342, 245] on link "Sauvegarder" at bounding box center [1326, 251] width 77 height 21
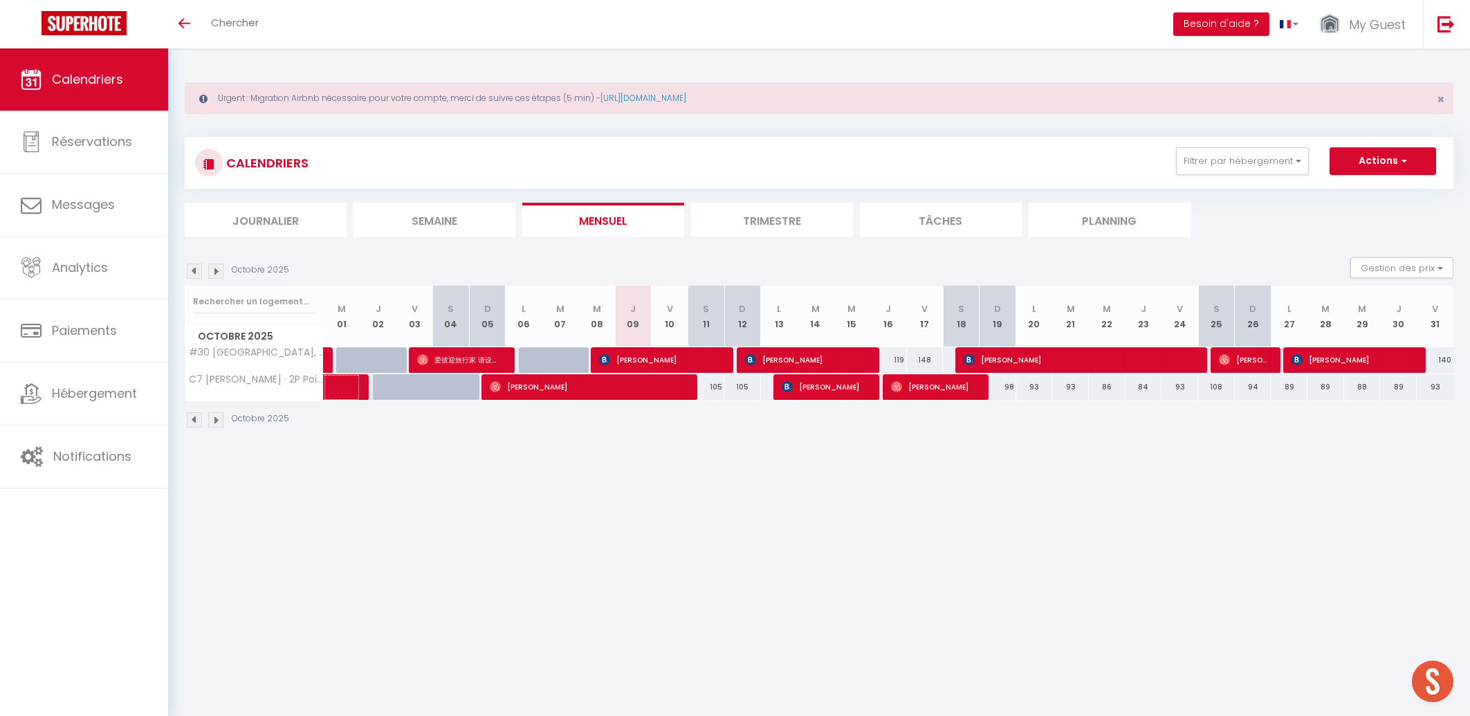
click at [370, 387] on span at bounding box center [361, 387] width 32 height 26
select select "OK"
select select "KO"
select select "0"
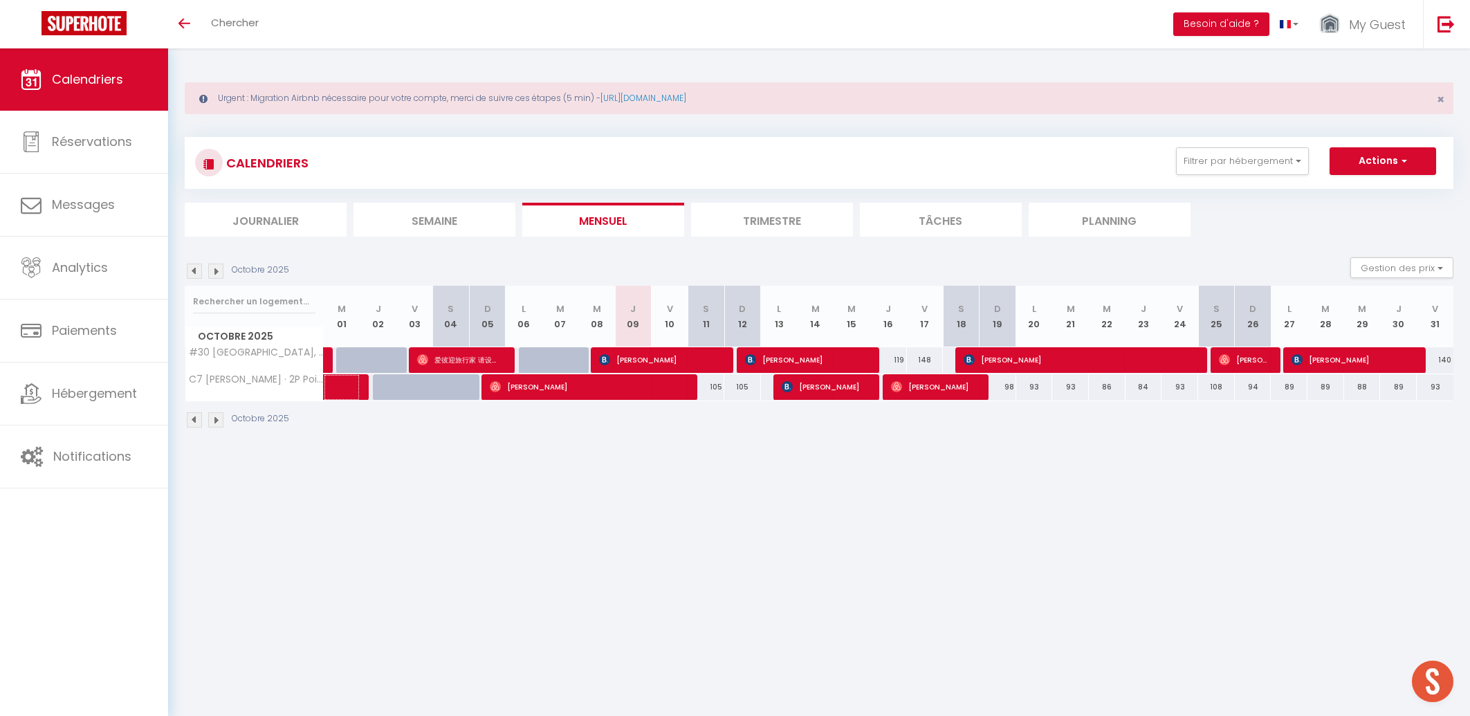
select select "1"
select select
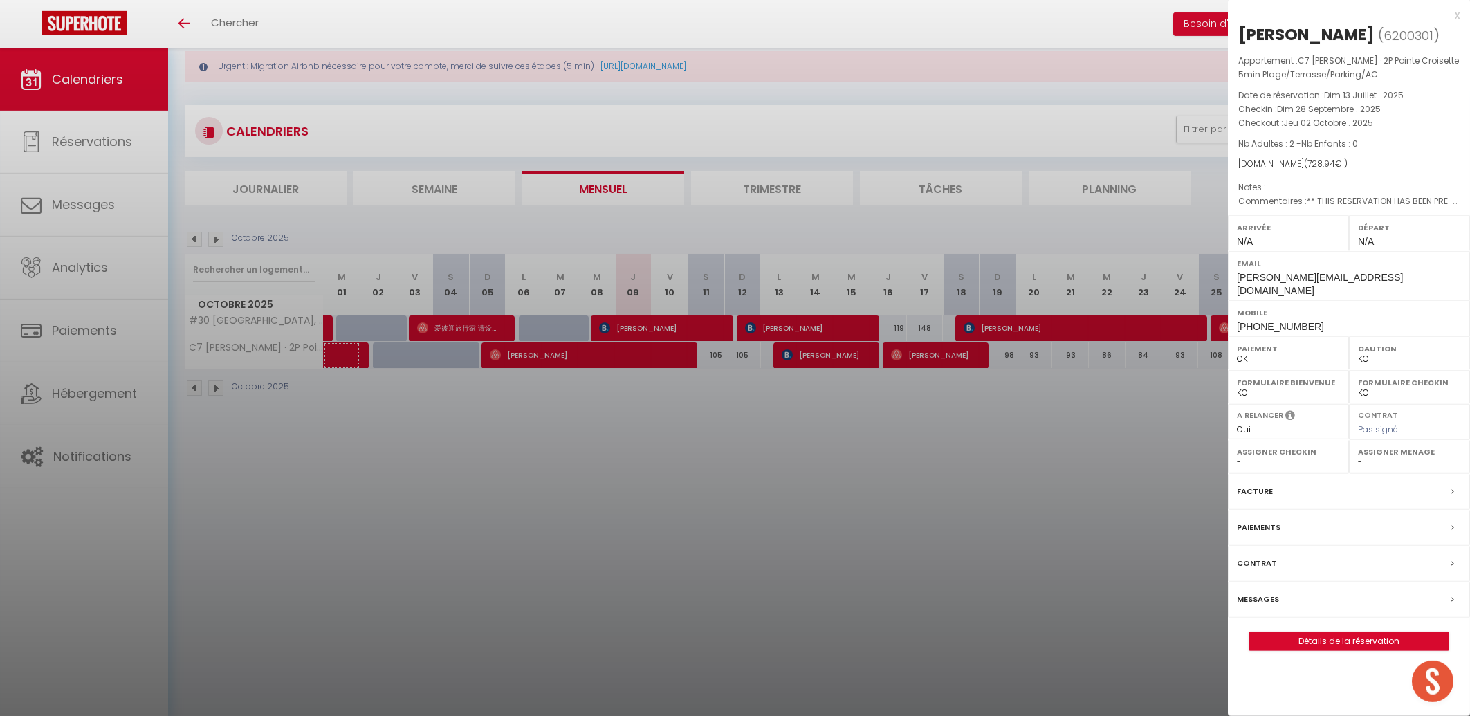
scroll to position [48, 0]
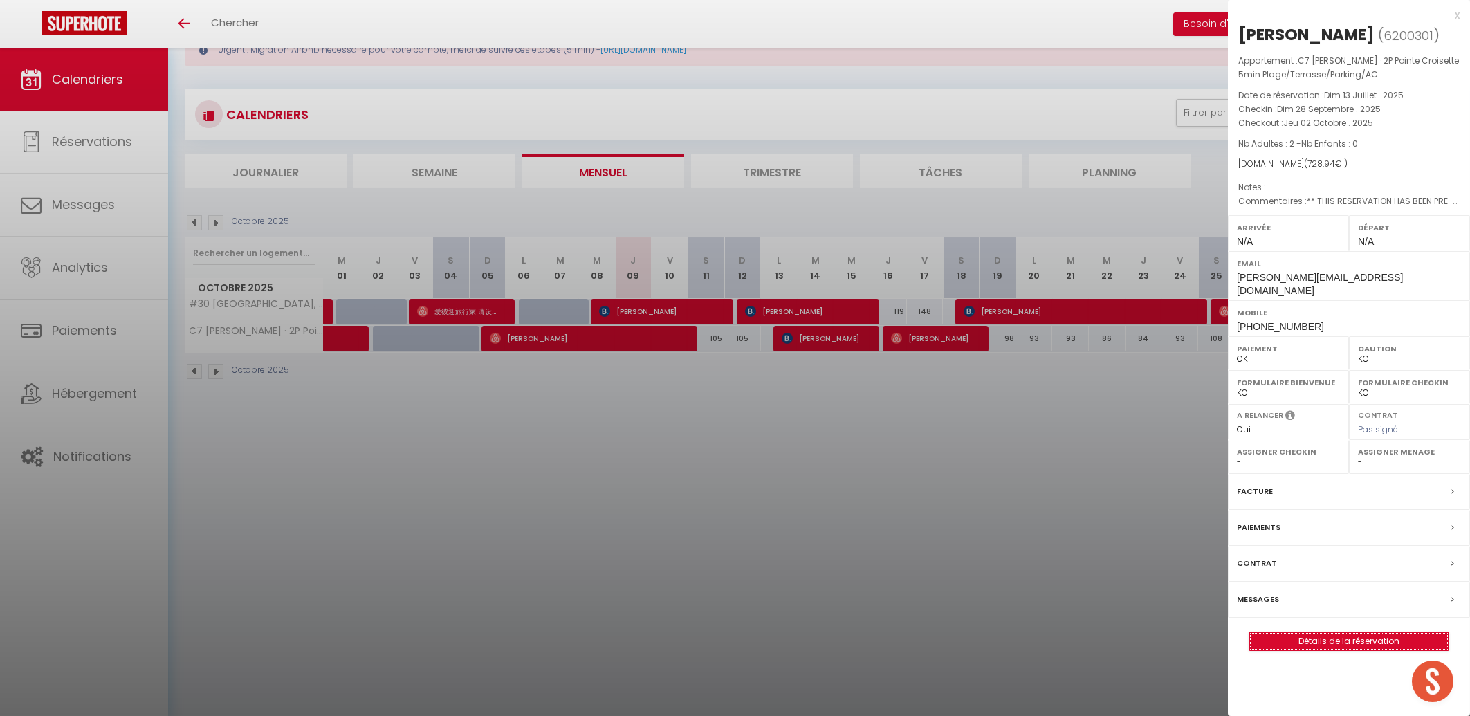
click at [1349, 635] on link "Détails de la réservation" at bounding box center [1349, 641] width 199 height 18
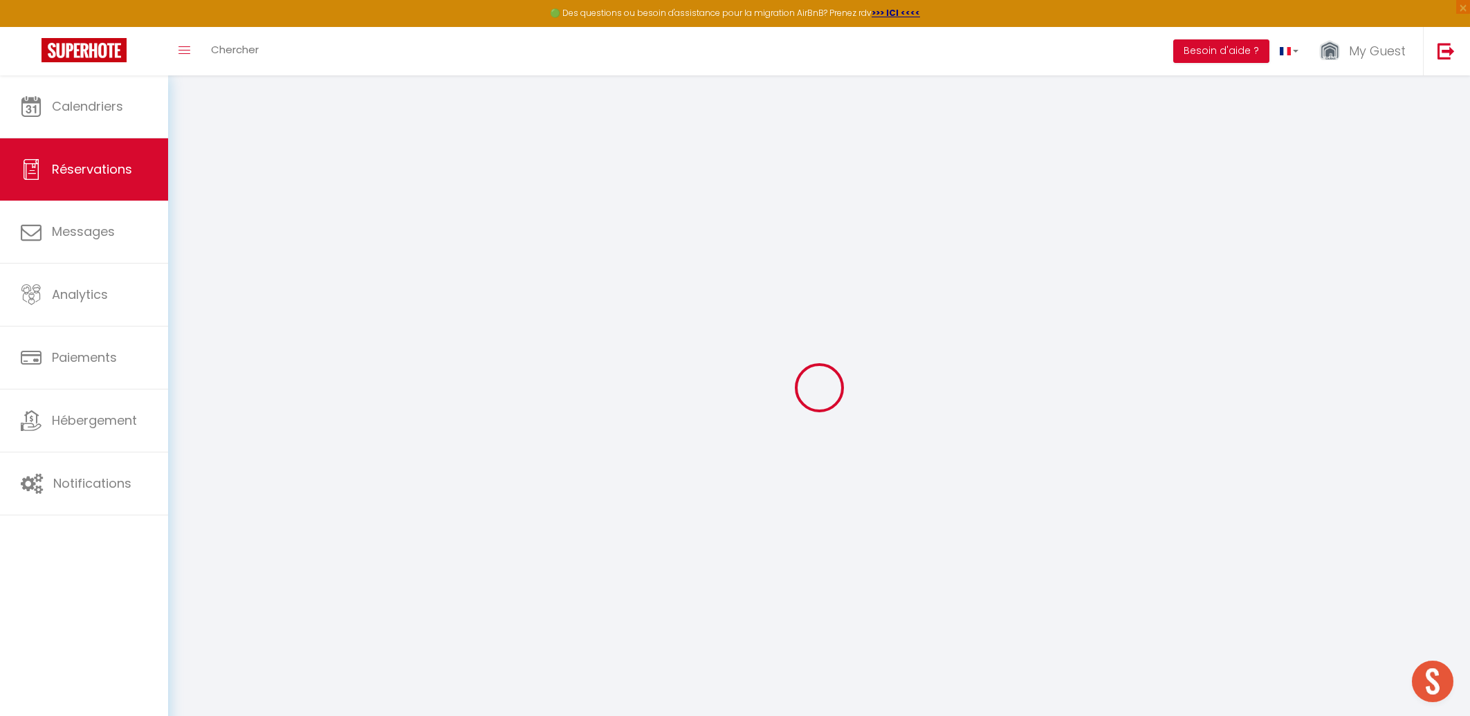
type input "[PERSON_NAME]"
type input "[PERSON_NAME][EMAIL_ADDRESS][DOMAIN_NAME]"
type input "[PHONE_NUMBER]"
type input "."
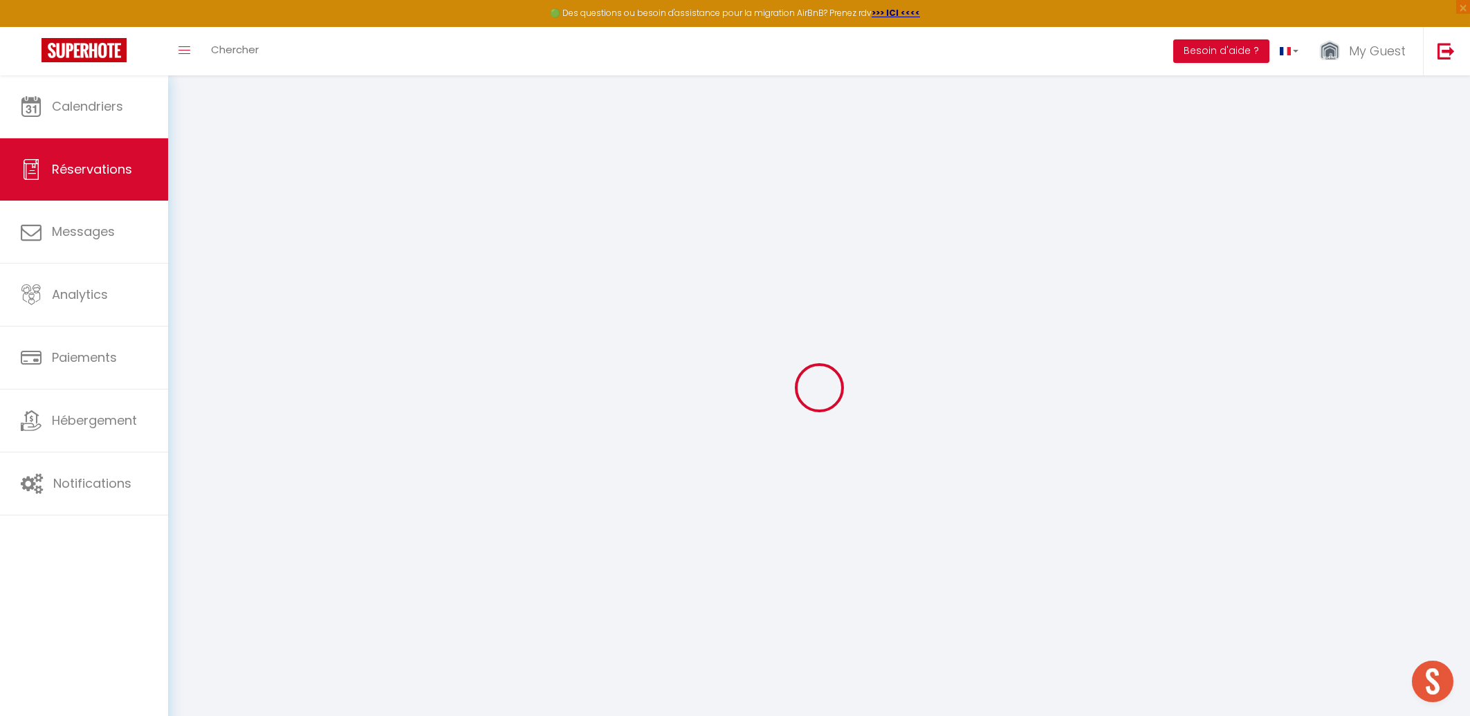
select select "IT"
type input "121.36"
type input "10.21"
select select "35351"
select select "1"
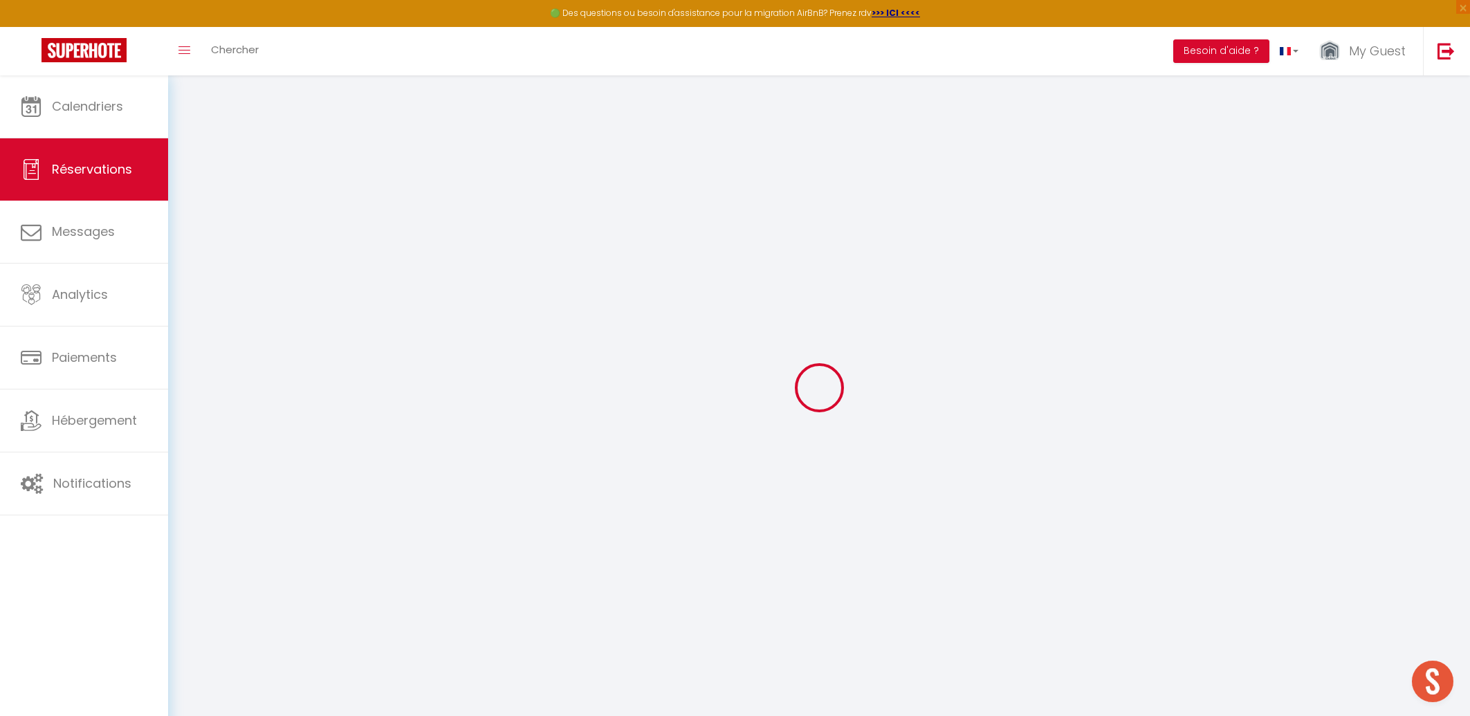
select select
type input "2"
select select "12"
select select "14"
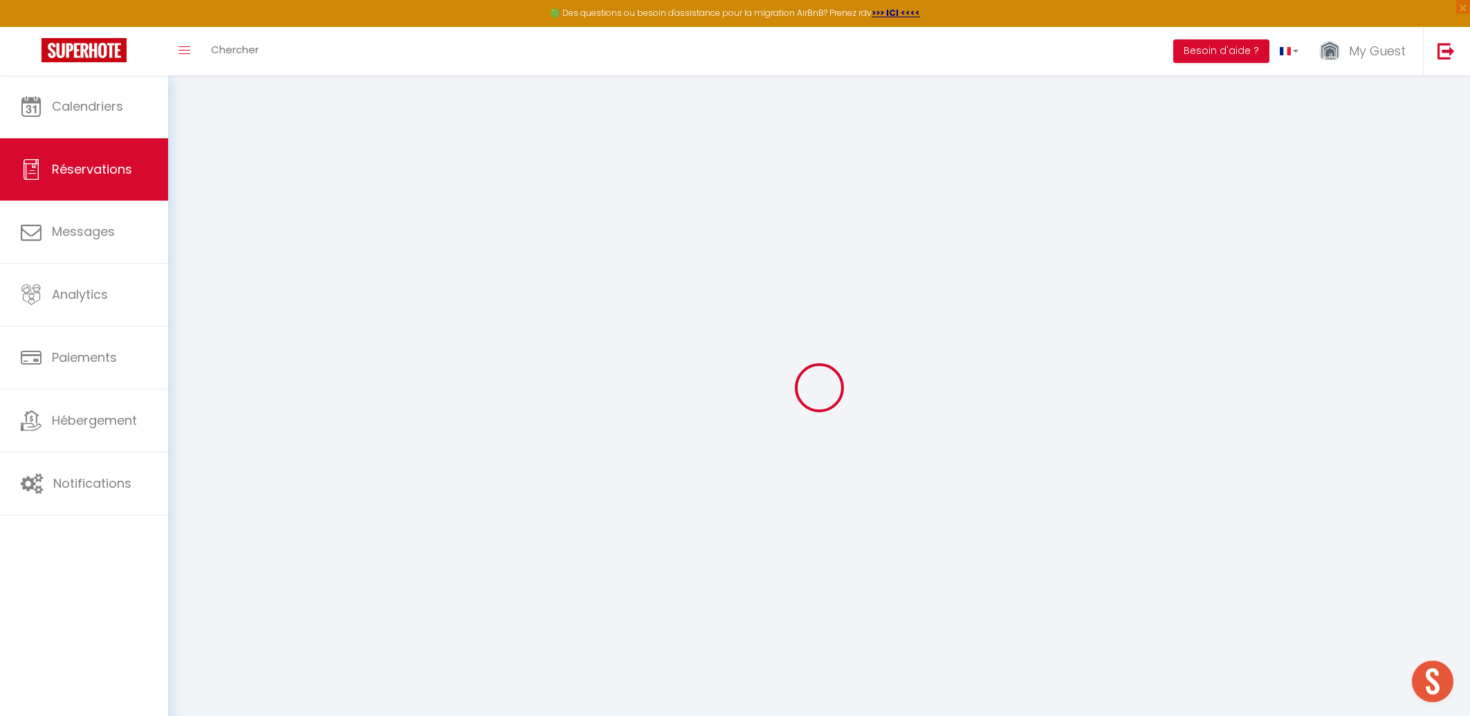
type input "648.9"
checkbox input "false"
type input "0"
select select "2"
type input "69"
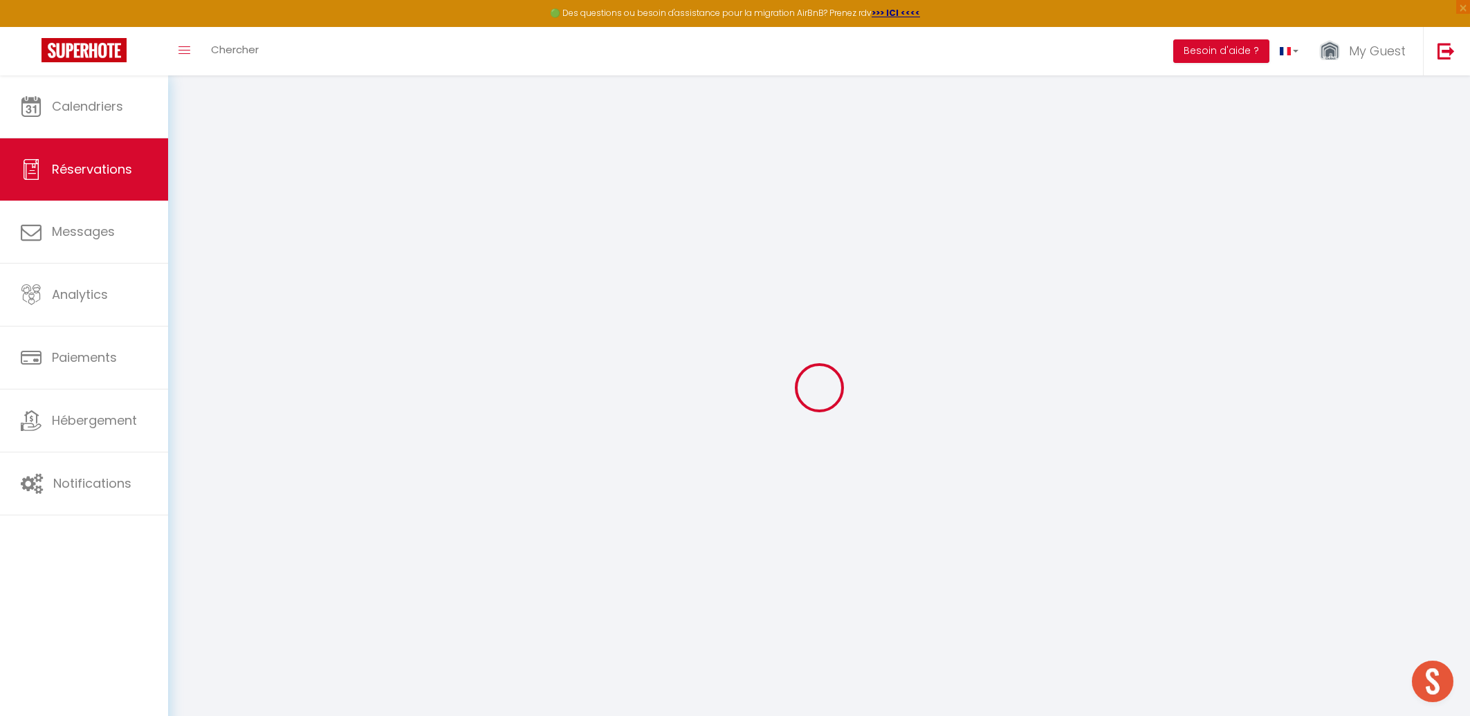
type input "0"
select select
checkbox input "false"
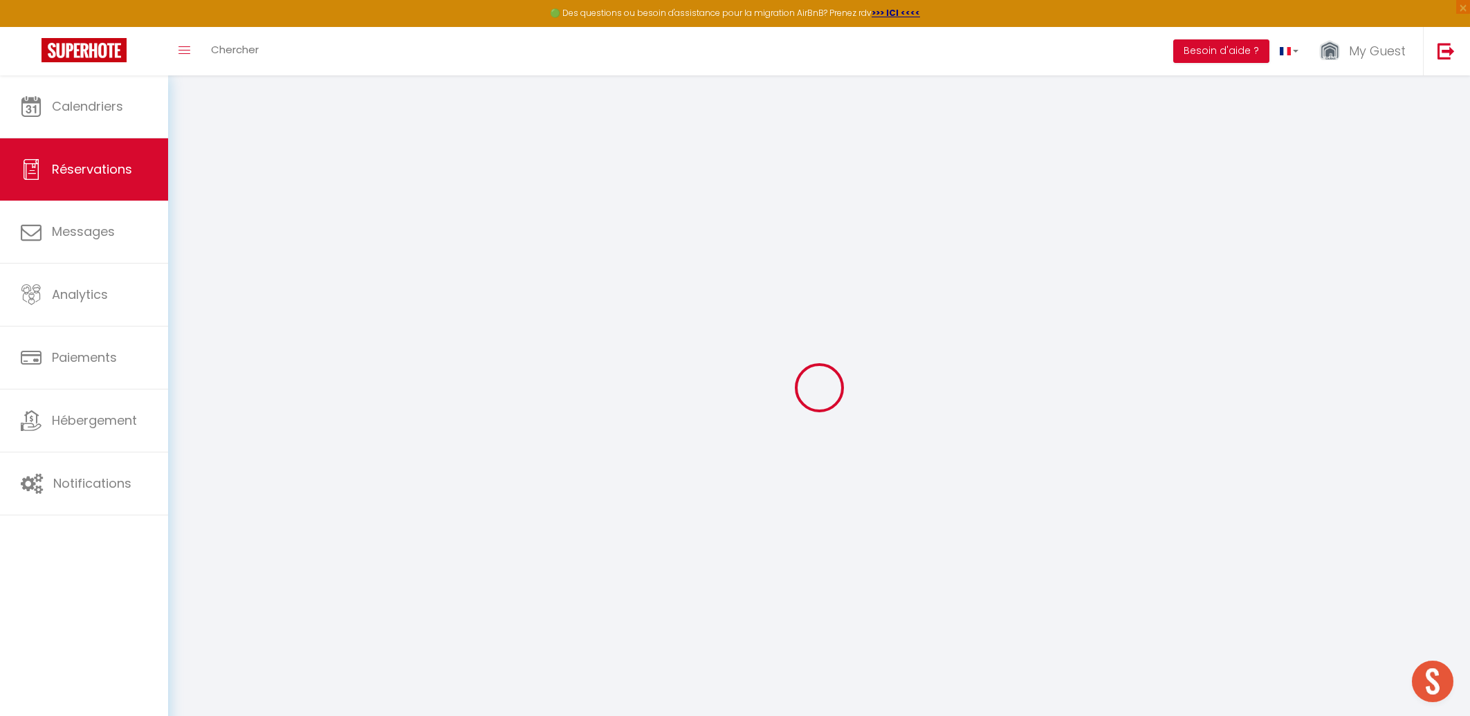
select select
checkbox input "false"
select select
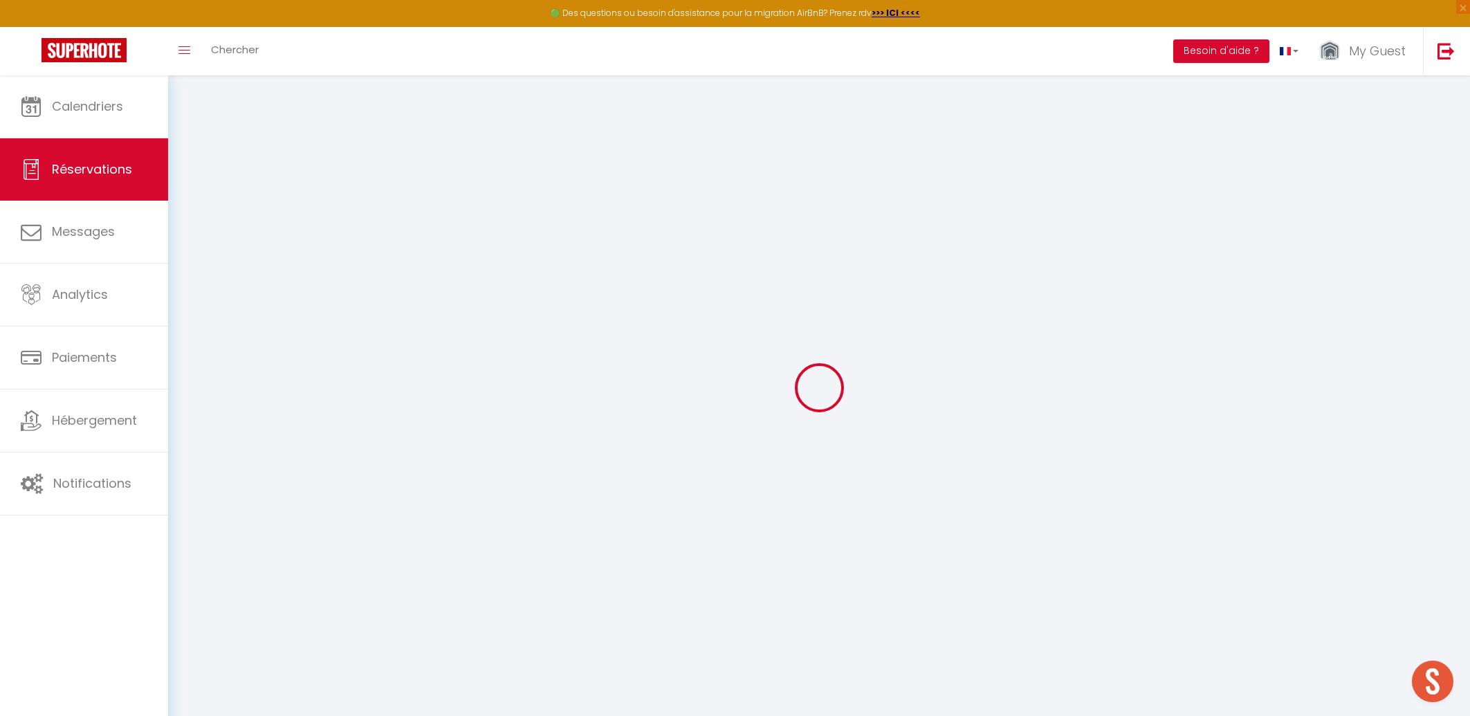
checkbox input "false"
select select
checkbox input "false"
type textarea "** THIS RESERVATION HAS BEEN PRE-PAID ** Reservation has a cancellation grace p…"
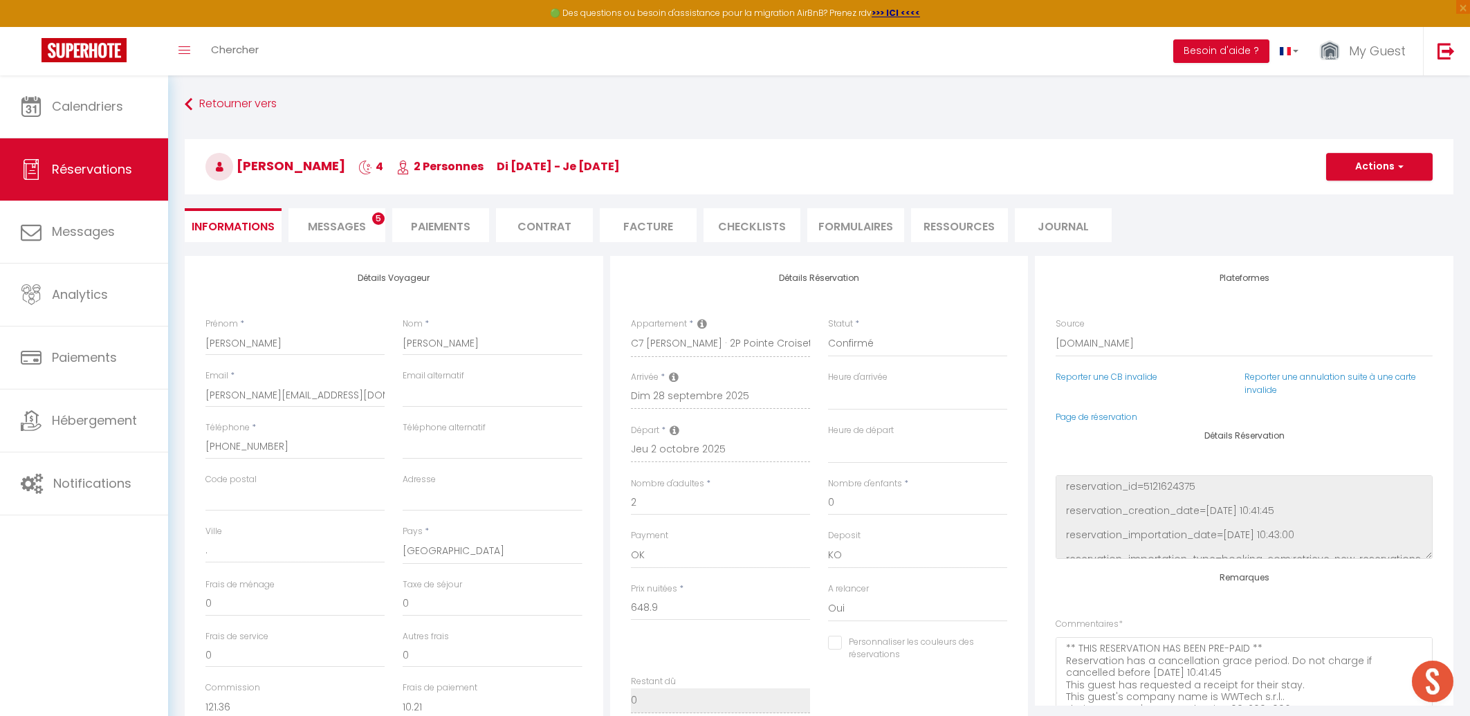
type input "65"
type input "15.04"
select select
checkbox input "false"
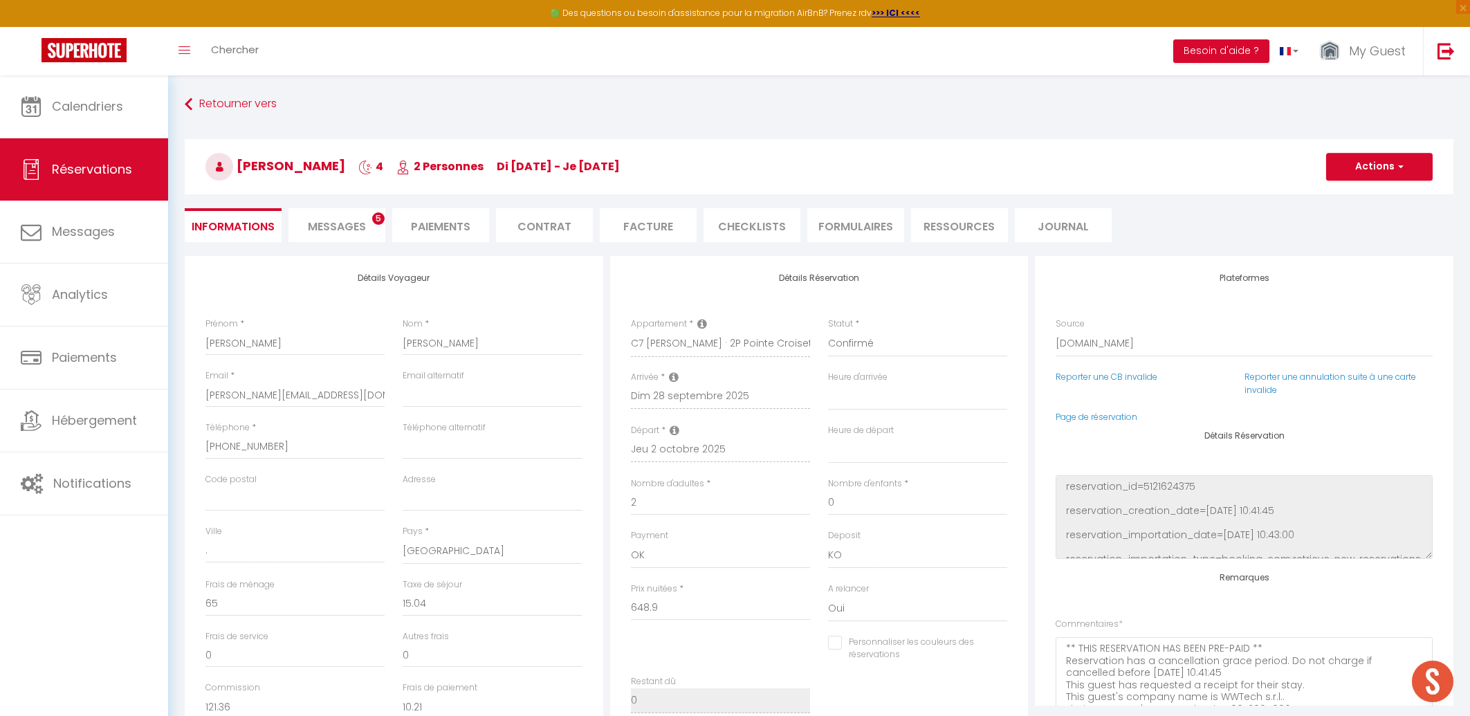
select select
